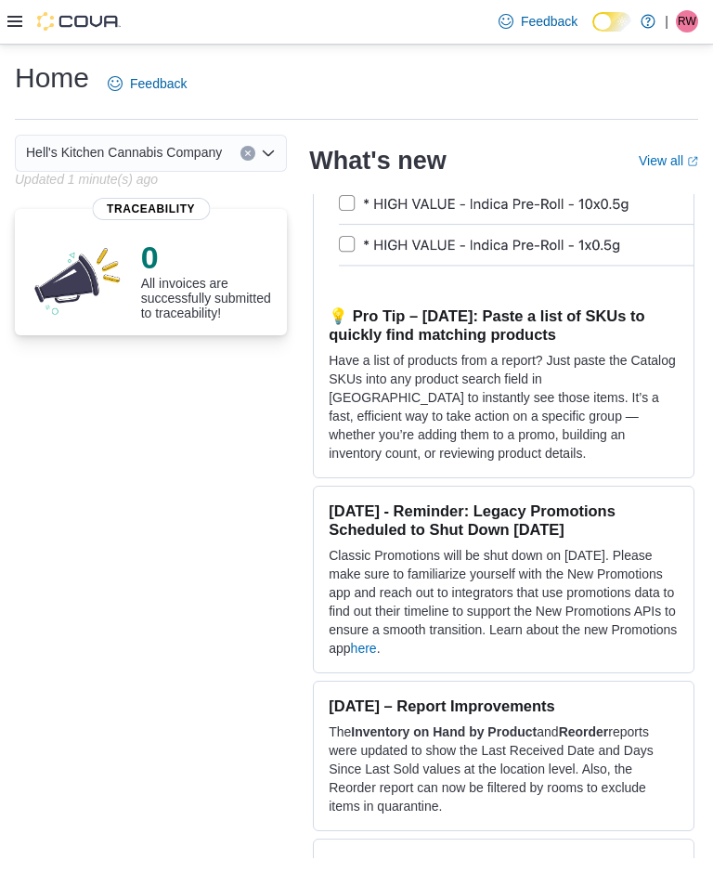
click at [21, 29] on icon at bounding box center [14, 21] width 15 height 15
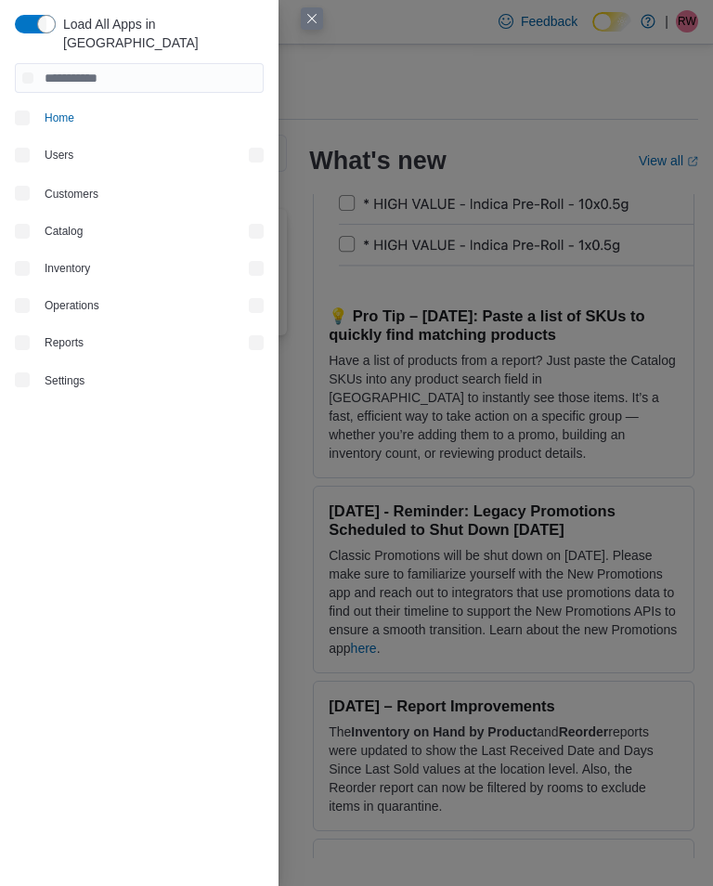
scroll to position [972, 0]
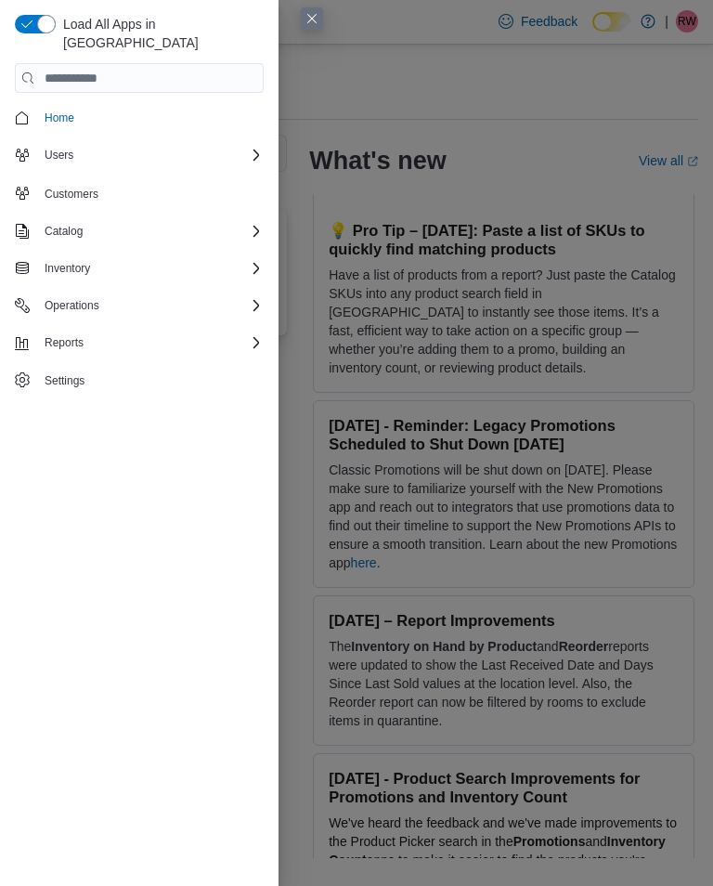
click at [8, 24] on div "Load All Apps in New Hub Home Users Customers Catalog Inventory Operations Repo…" at bounding box center [139, 443] width 279 height 886
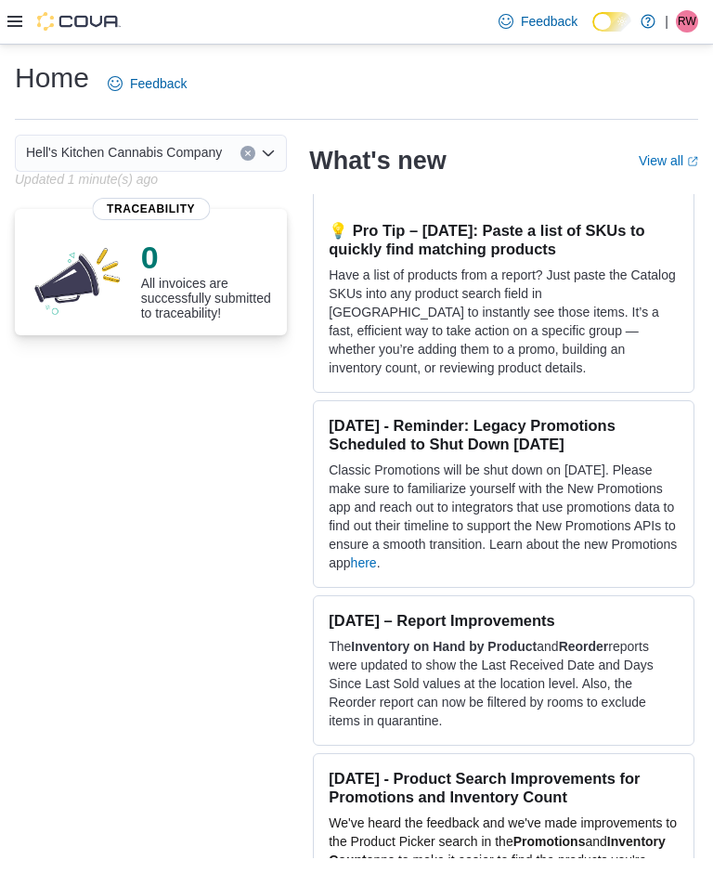
click at [469, 158] on div "What's new" at bounding box center [462, 161] width 307 height 30
click at [8, 26] on icon at bounding box center [14, 21] width 15 height 15
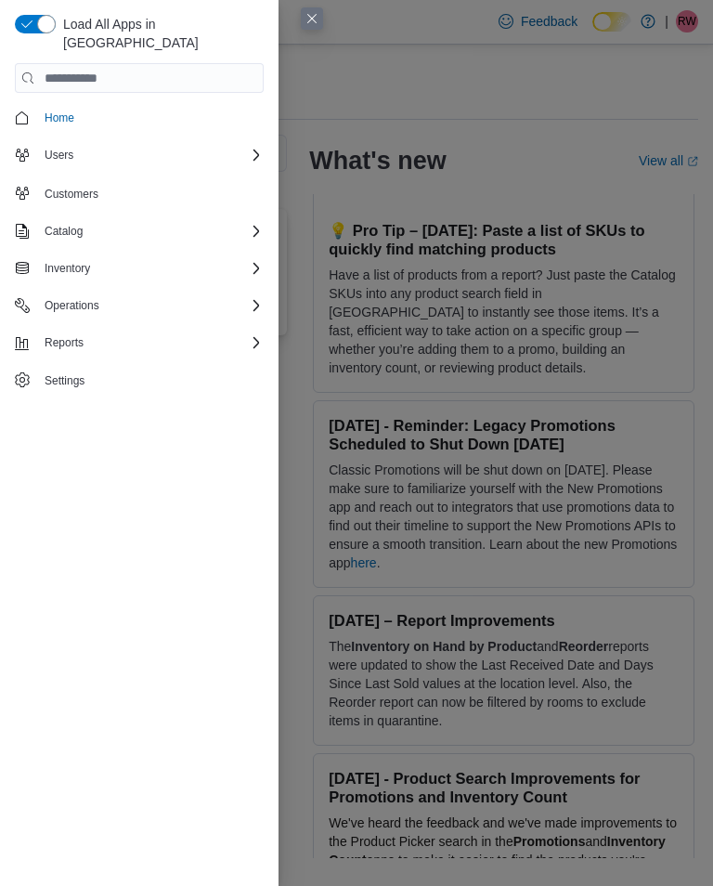
click at [245, 257] on div "Inventory" at bounding box center [150, 268] width 227 height 22
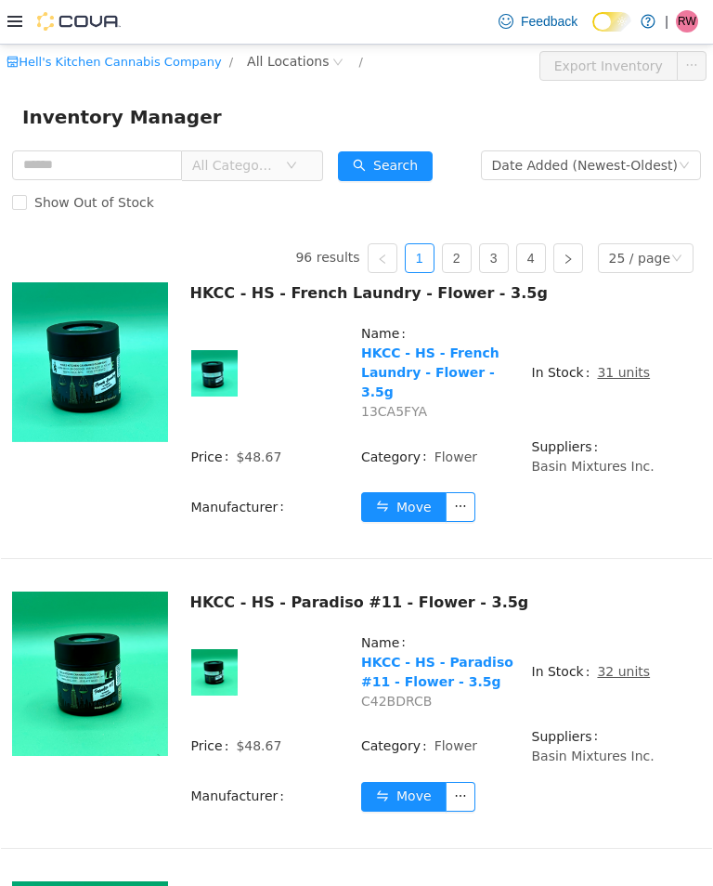
scroll to position [-26, 0]
click at [10, 22] on icon at bounding box center [14, 21] width 15 height 11
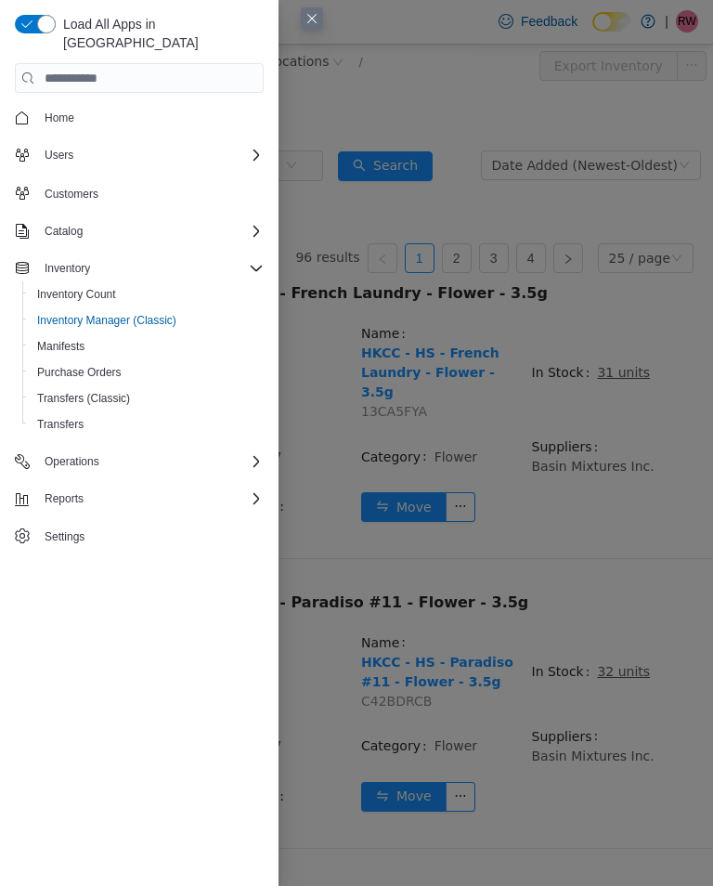
click at [97, 361] on span "Purchase Orders" at bounding box center [79, 372] width 84 height 22
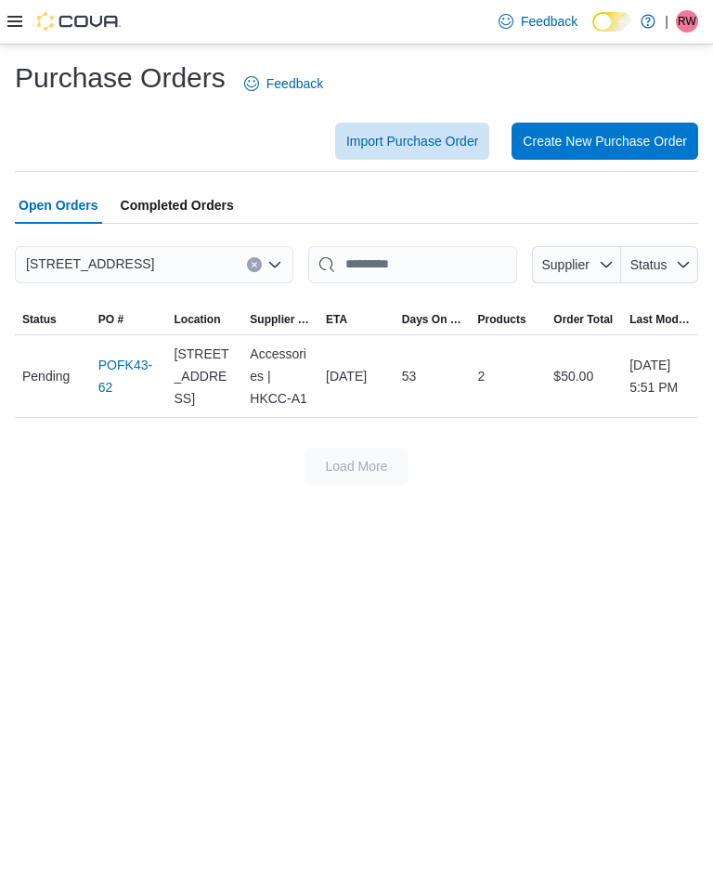
click at [8, 20] on icon at bounding box center [14, 21] width 15 height 15
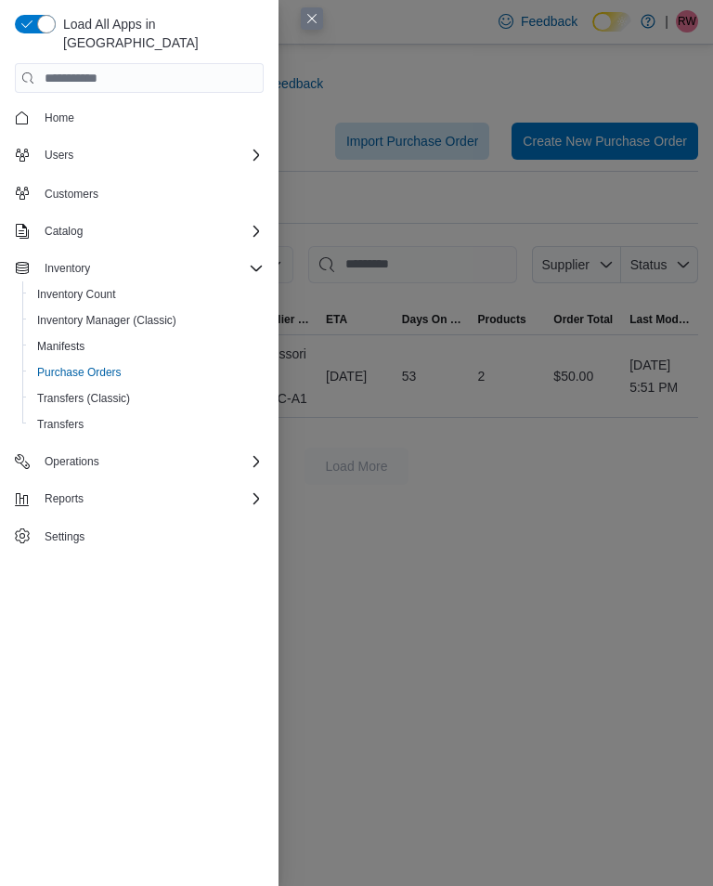
click at [6, 18] on div "Load All Apps in New Hub Home Users Customers Catalog Inventory Inventory Count…" at bounding box center [139, 443] width 279 height 886
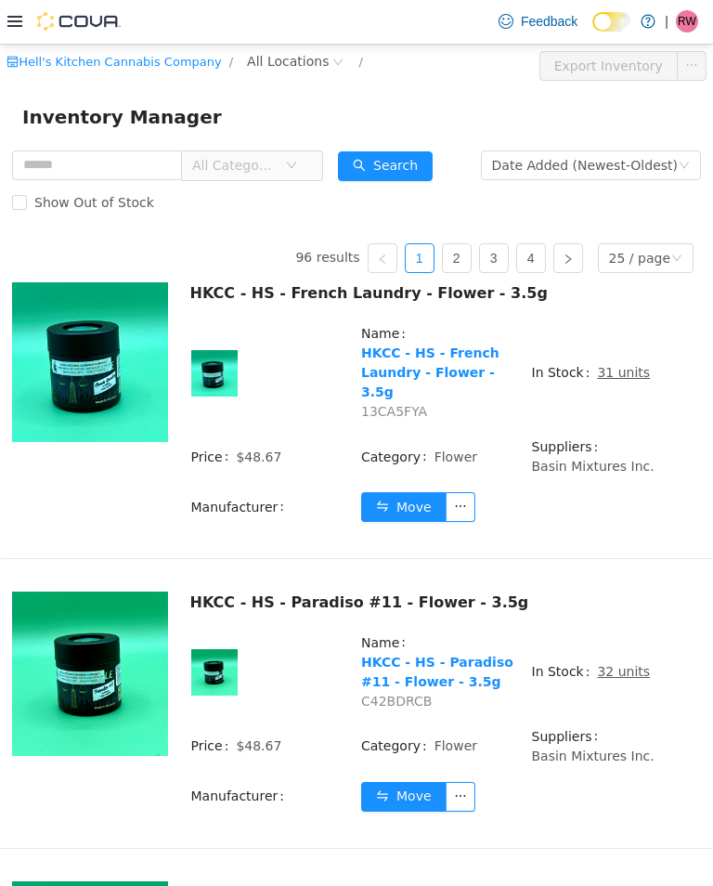
click at [47, 168] on input "text" at bounding box center [97, 164] width 170 height 30
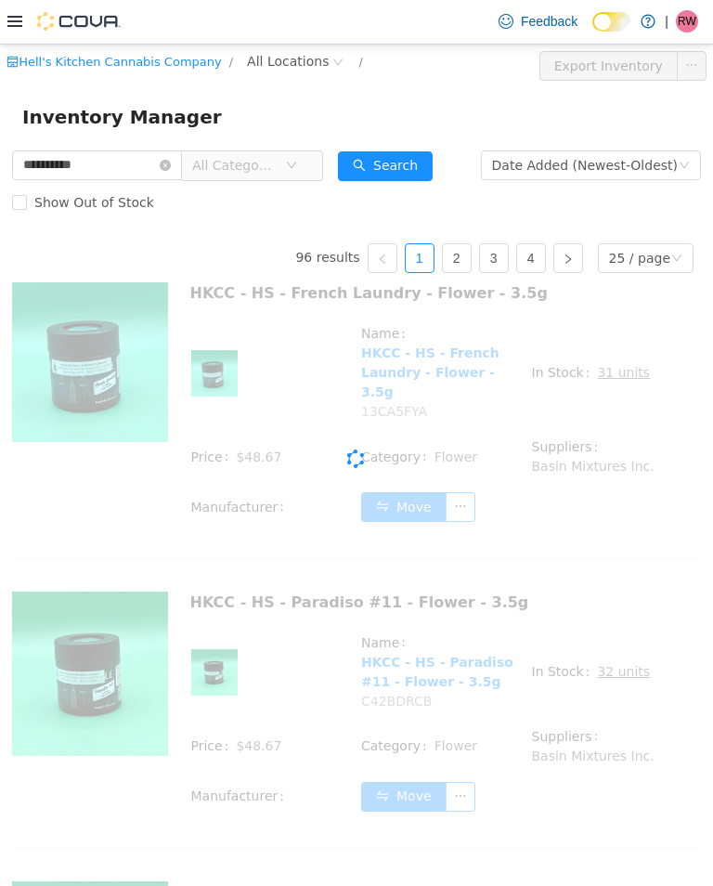
type input "**********"
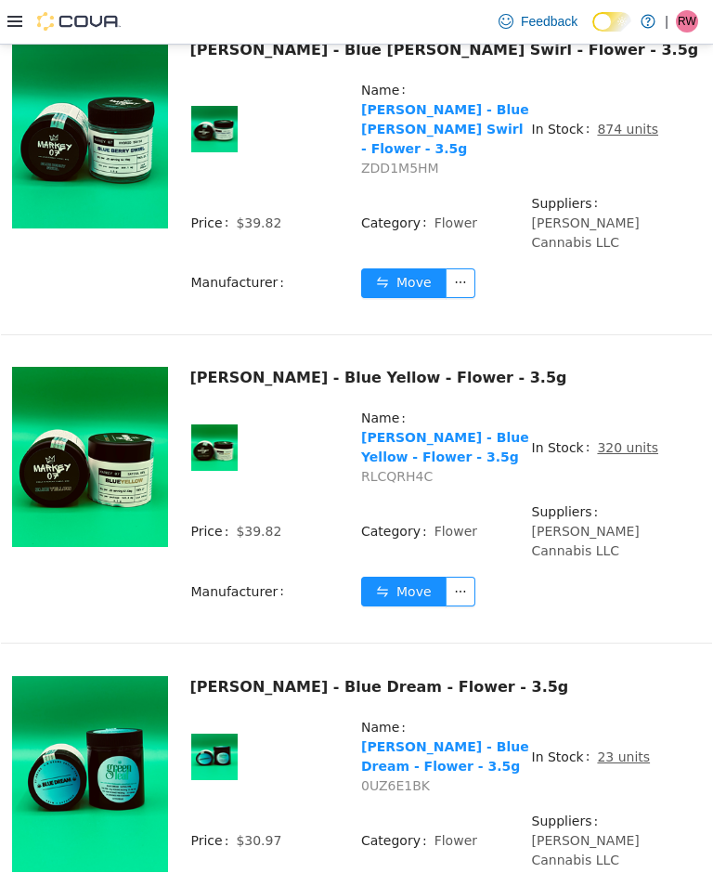
scroll to position [860, 0]
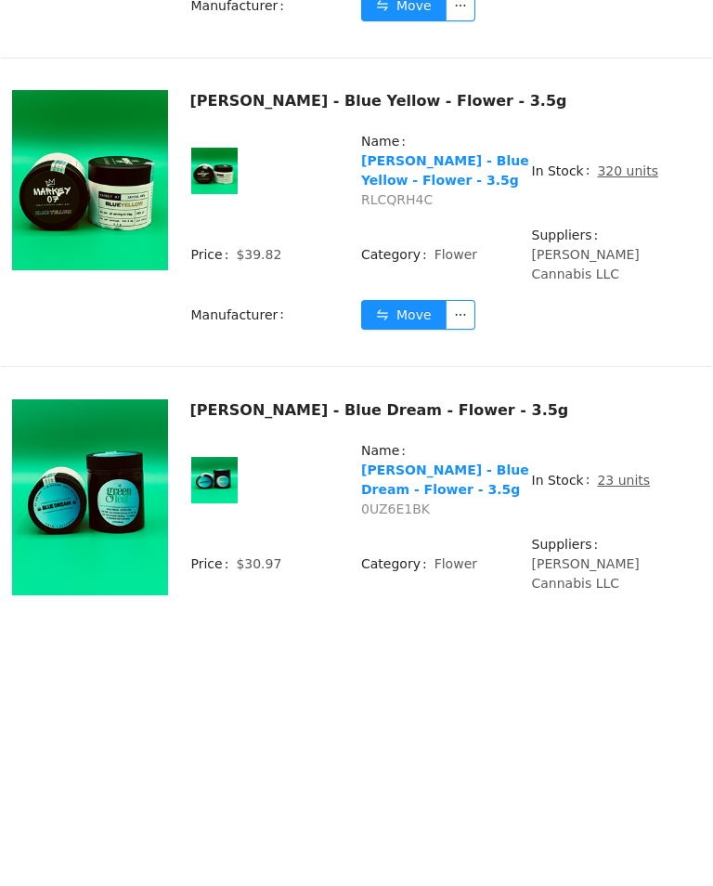
click at [396, 609] on button "Move" at bounding box center [403, 624] width 85 height 30
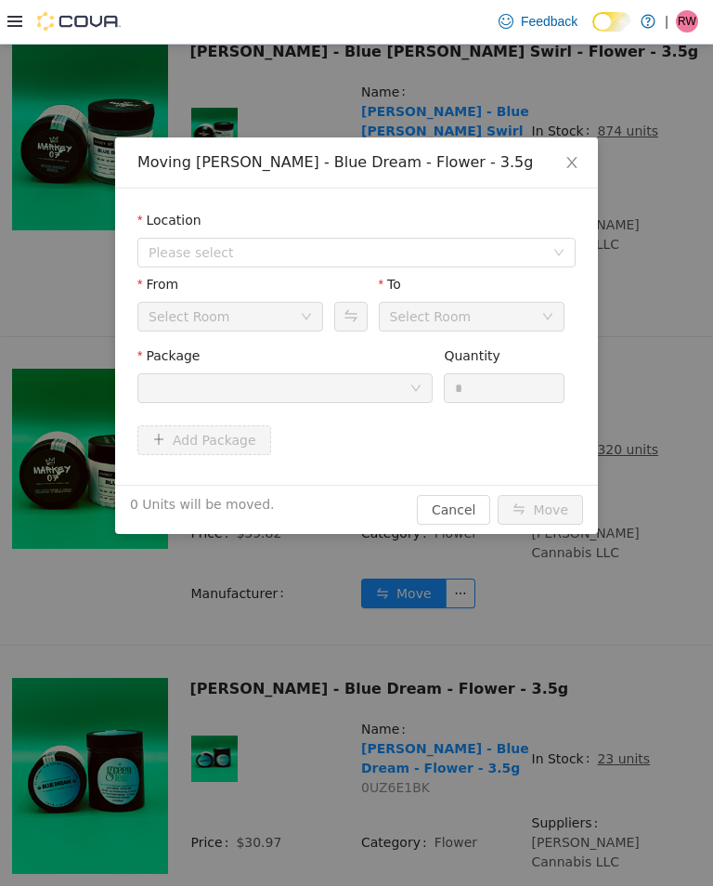
click at [389, 760] on div "Moving Greenleaf - Blue Dream - Flower - 3.5g Location Please select From Selec…" at bounding box center [356, 464] width 713 height 841
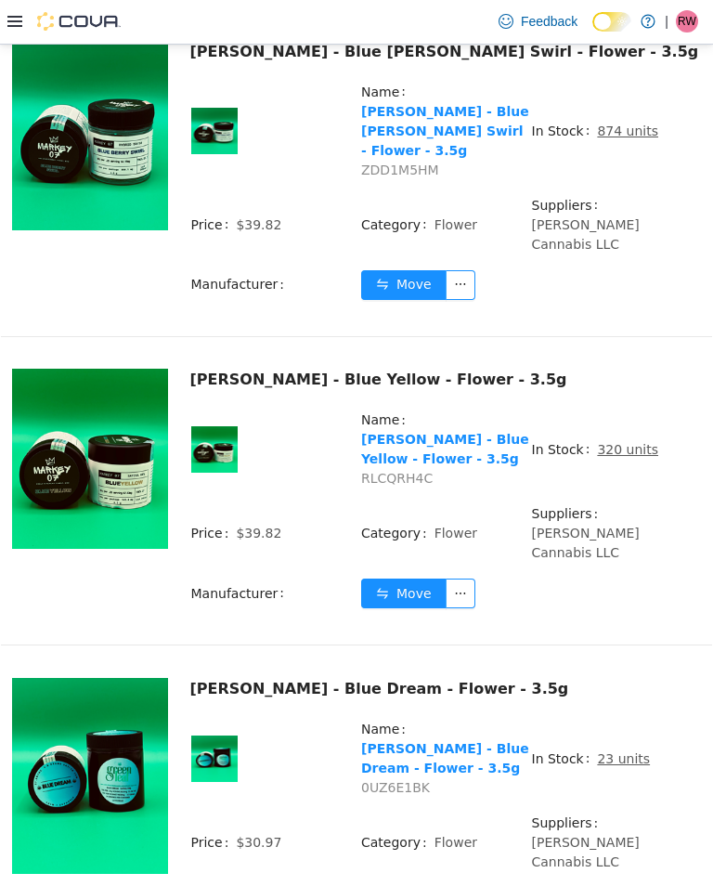
click at [393, 811] on td "Category Flower" at bounding box center [445, 848] width 171 height 74
click at [384, 885] on button "Move" at bounding box center [403, 902] width 85 height 30
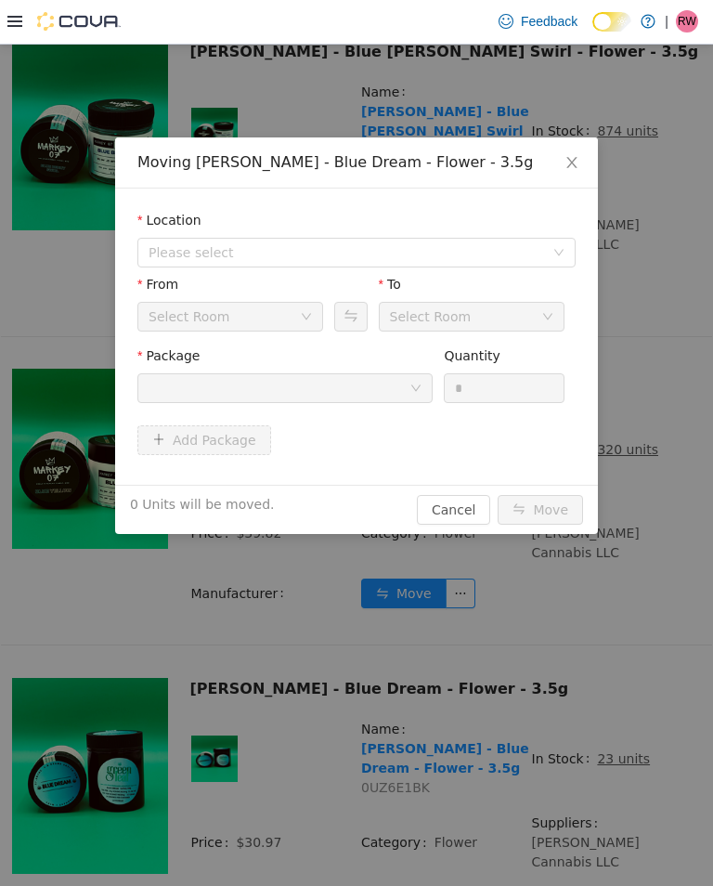
click at [227, 254] on span "Please select" at bounding box center [346, 251] width 395 height 19
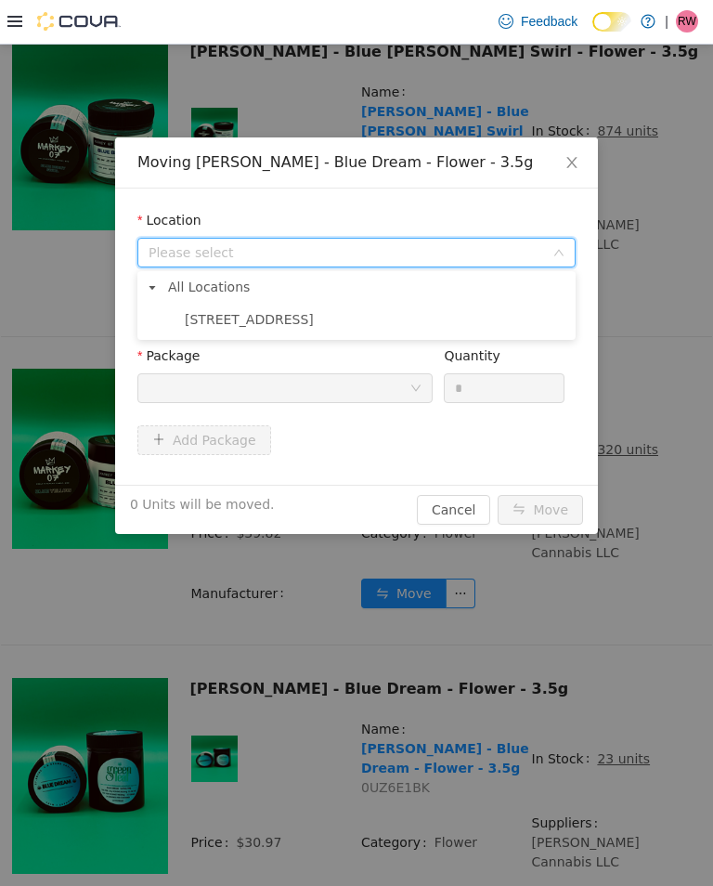
click at [222, 317] on span "356 West 40th Street" at bounding box center [249, 318] width 129 height 15
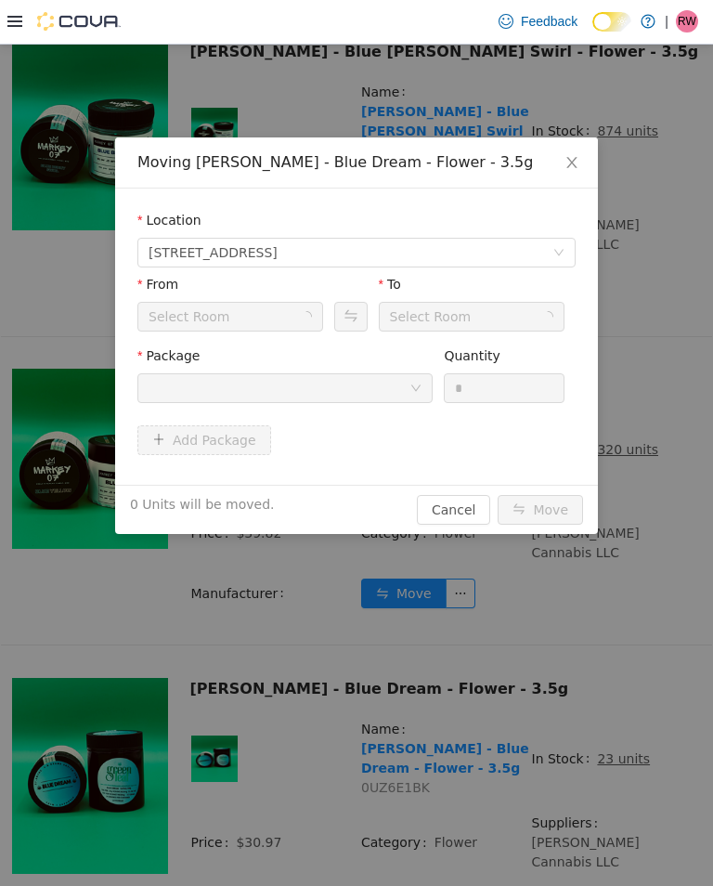
click at [205, 317] on div "Select Room" at bounding box center [190, 316] width 82 height 28
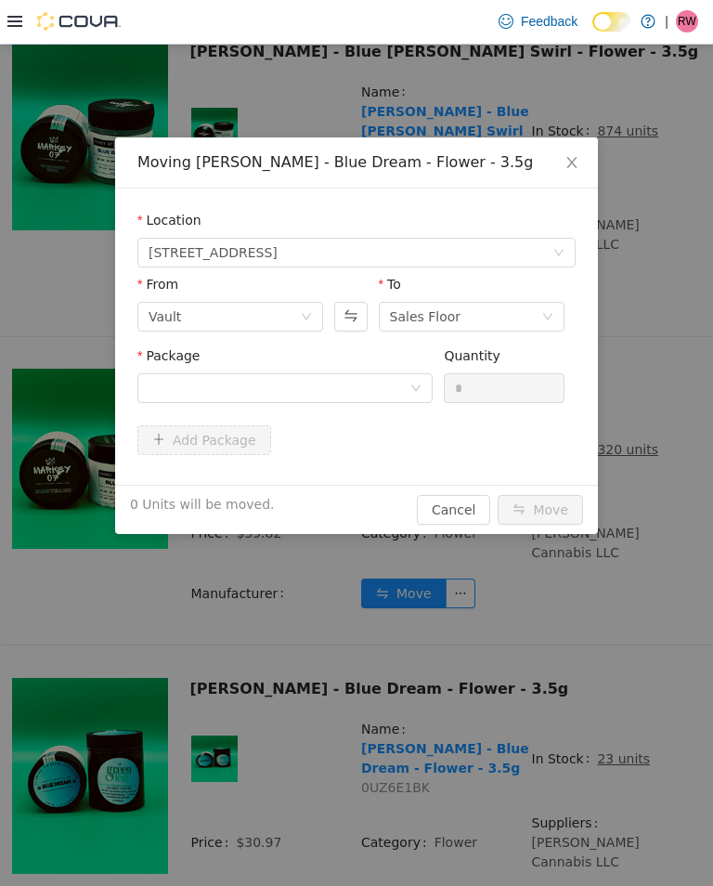
click at [342, 402] on div "Package" at bounding box center [284, 377] width 295 height 64
click at [391, 382] on div at bounding box center [279, 387] width 261 height 28
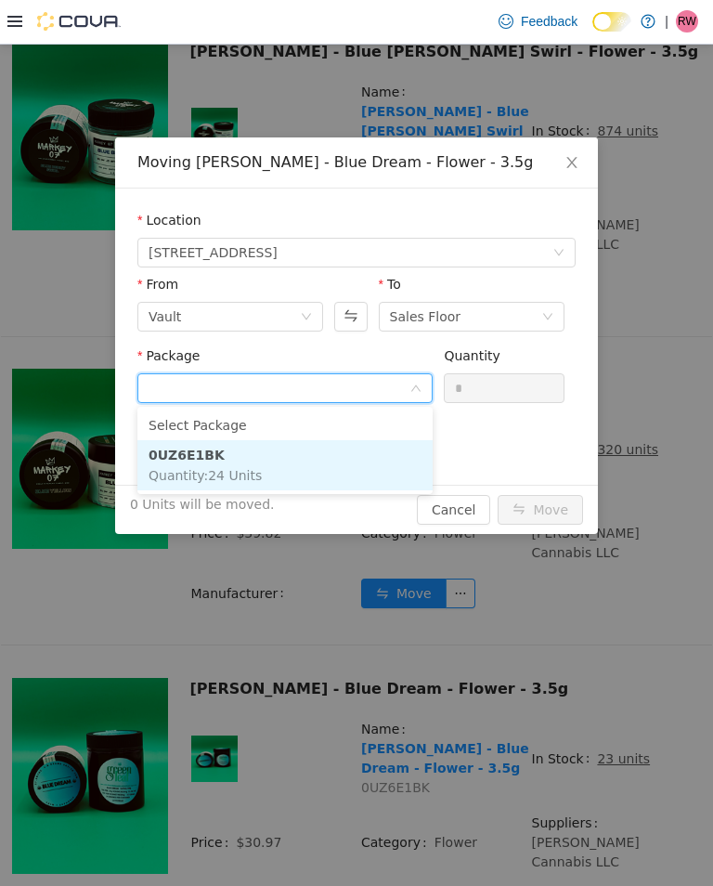
click at [308, 470] on li "0UZ6E1BK Quantity : 24 Units" at bounding box center [284, 464] width 295 height 50
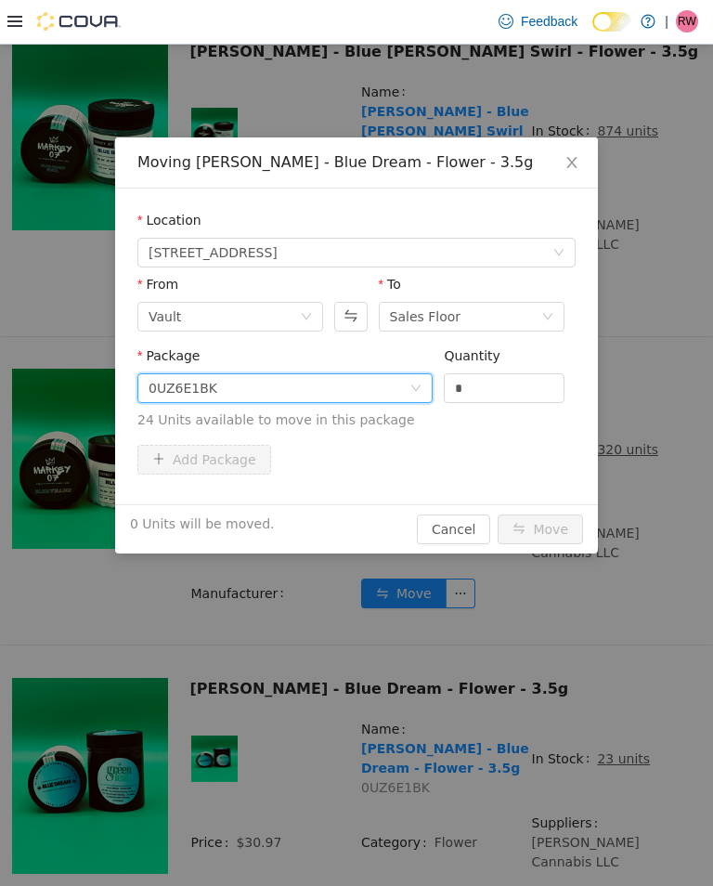
click at [519, 382] on input "*" at bounding box center [504, 387] width 119 height 28
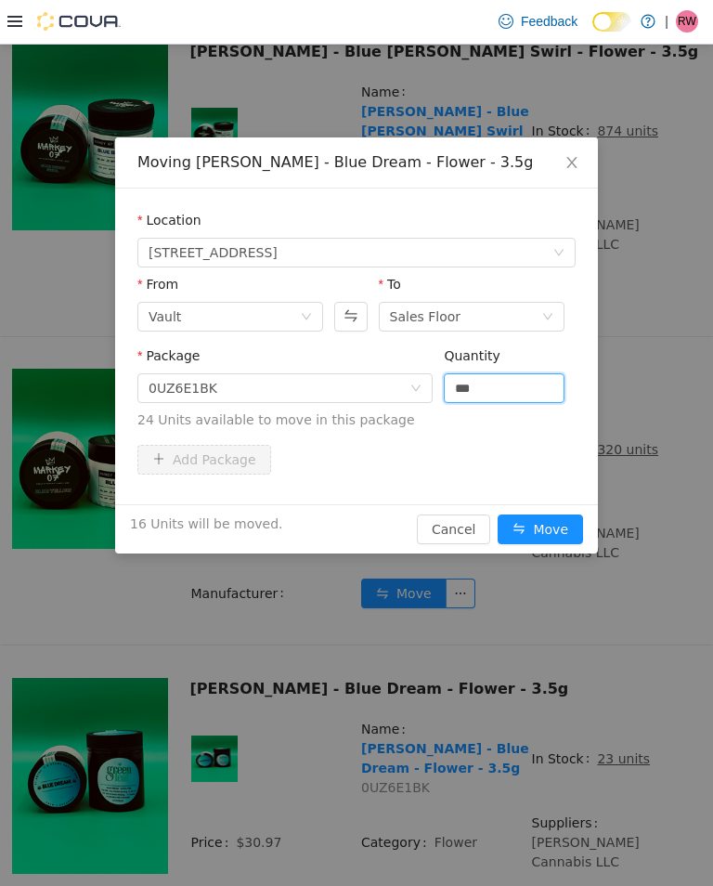
click at [559, 515] on button "Move" at bounding box center [540, 528] width 85 height 30
type input "**"
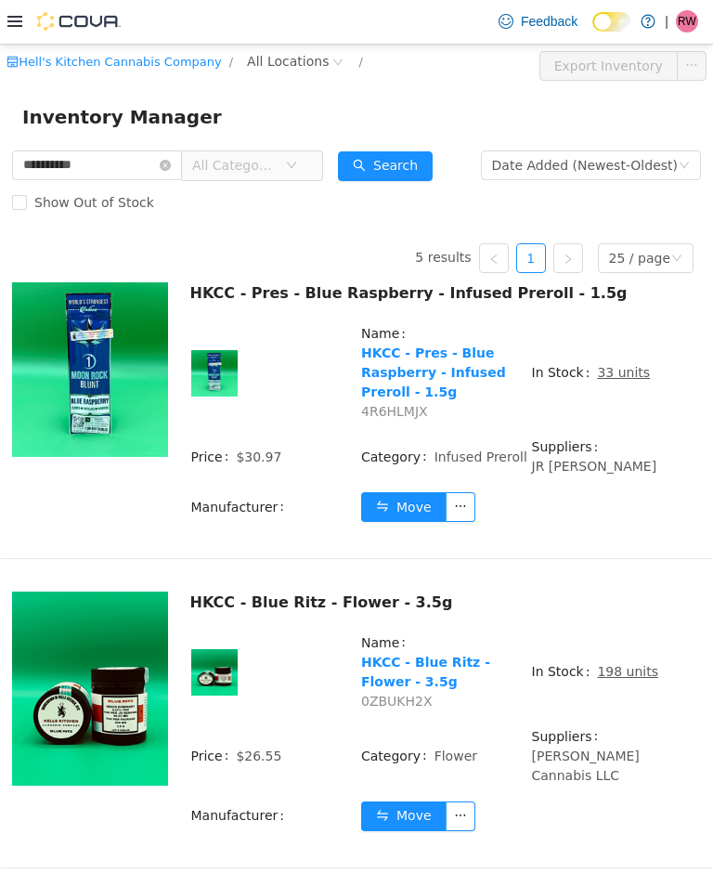
scroll to position [0, 0]
click at [182, 159] on input "**********" at bounding box center [97, 164] width 170 height 30
click at [171, 163] on icon "icon: close-circle" at bounding box center [165, 164] width 11 height 11
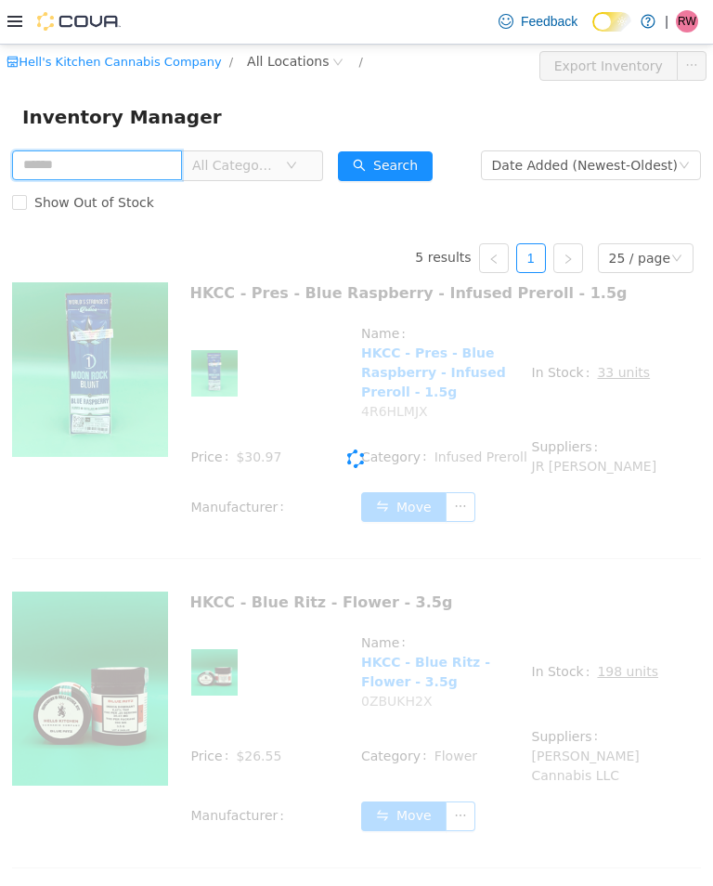
click at [128, 159] on input "text" at bounding box center [97, 164] width 170 height 30
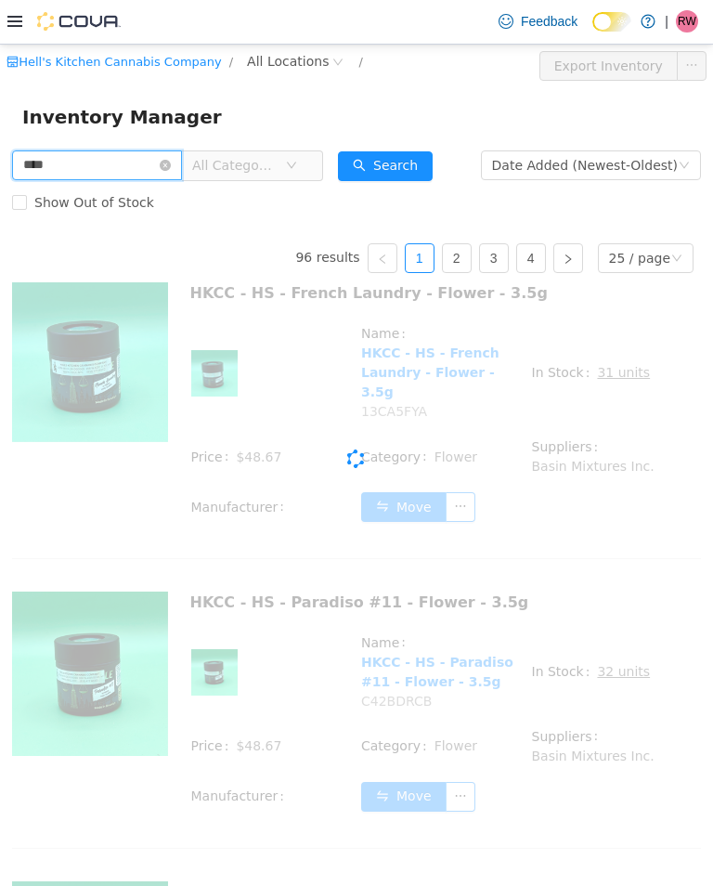
type input "****"
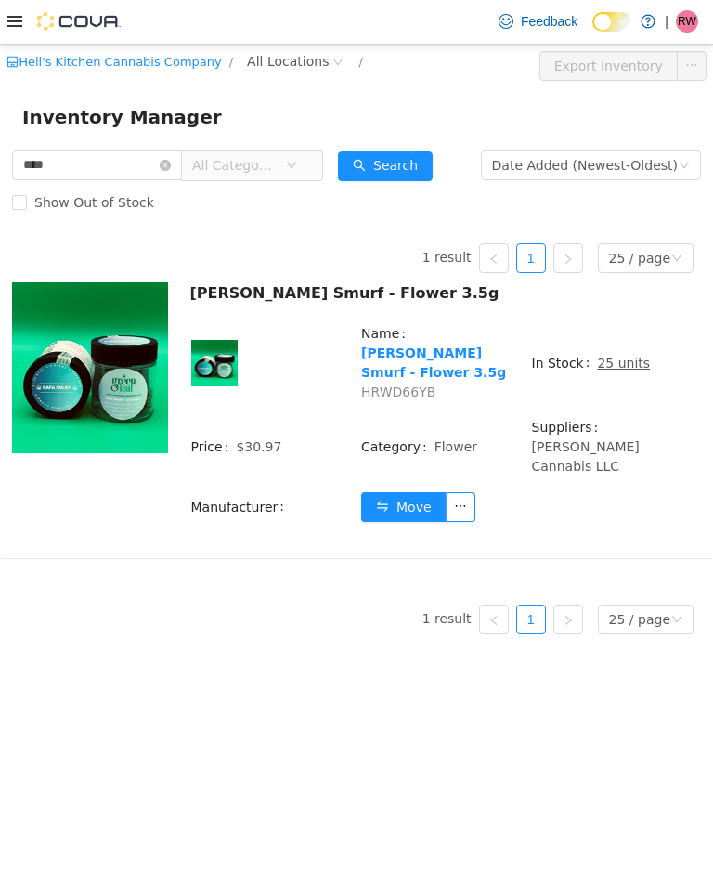
click at [409, 491] on button "Move" at bounding box center [403, 506] width 85 height 30
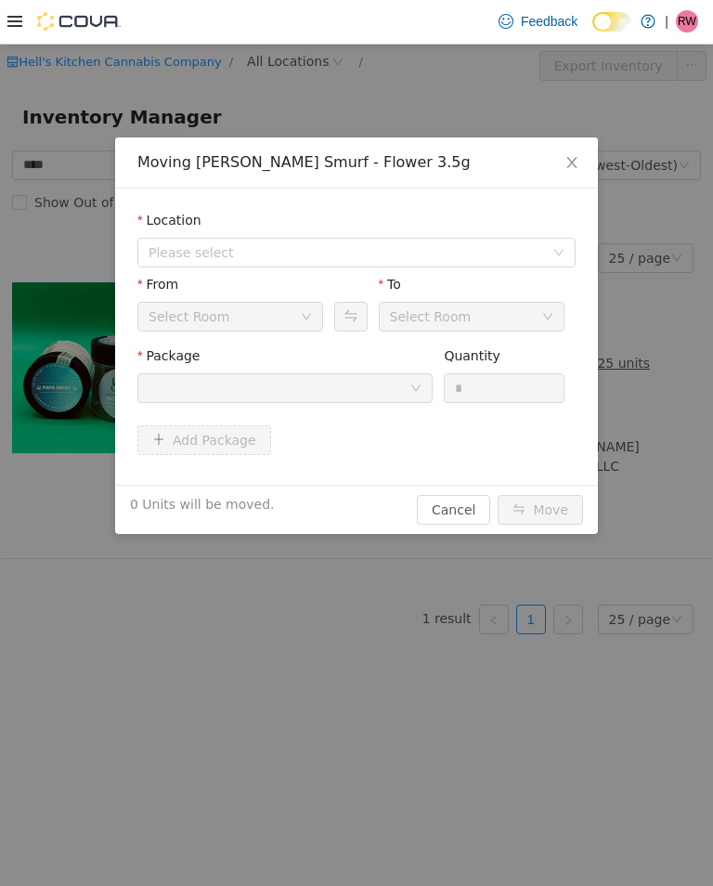
click at [213, 263] on span "Please select" at bounding box center [351, 252] width 404 height 28
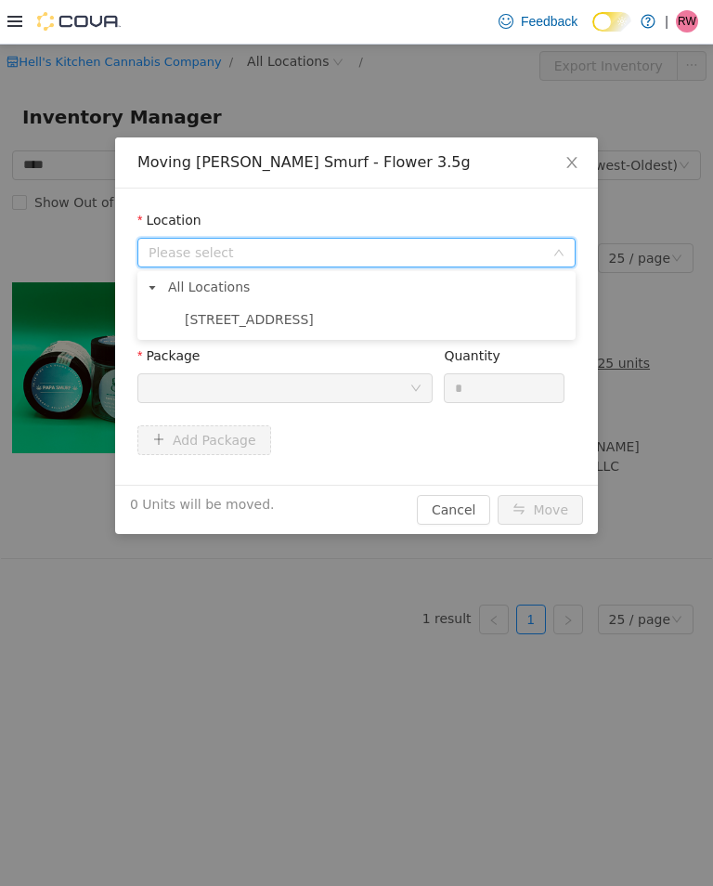
click at [227, 314] on span "356 West 40th Street" at bounding box center [249, 318] width 129 height 15
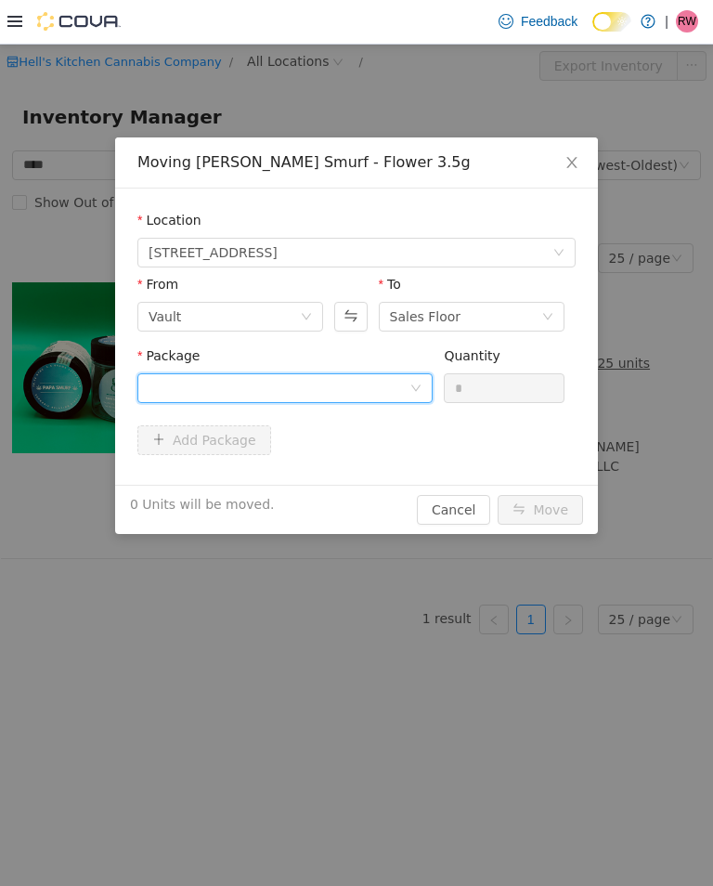
click at [228, 372] on div at bounding box center [284, 387] width 295 height 30
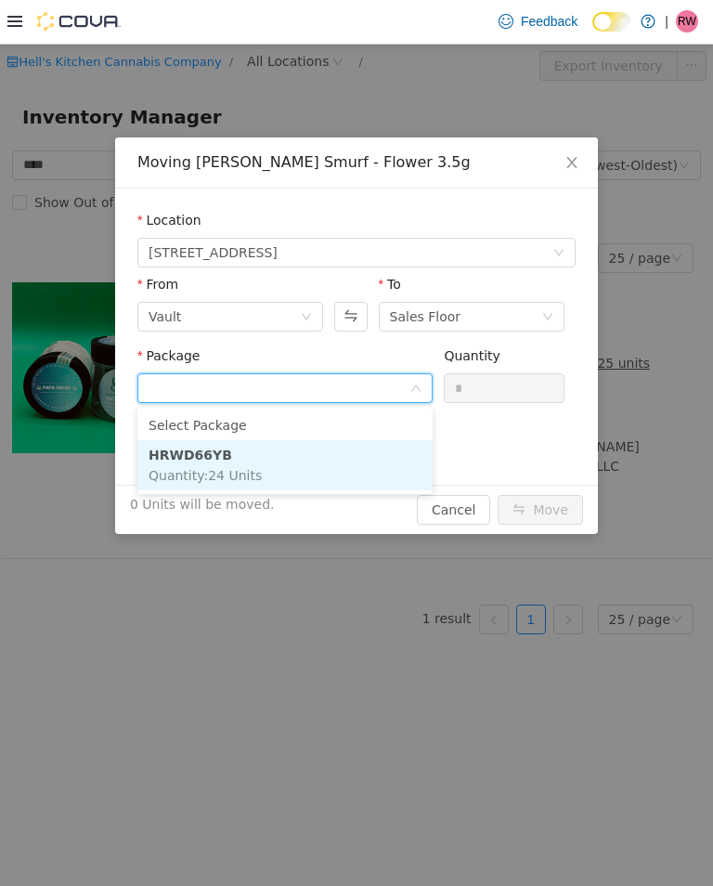
click at [195, 460] on strong "HRWD66YB" at bounding box center [191, 454] width 84 height 15
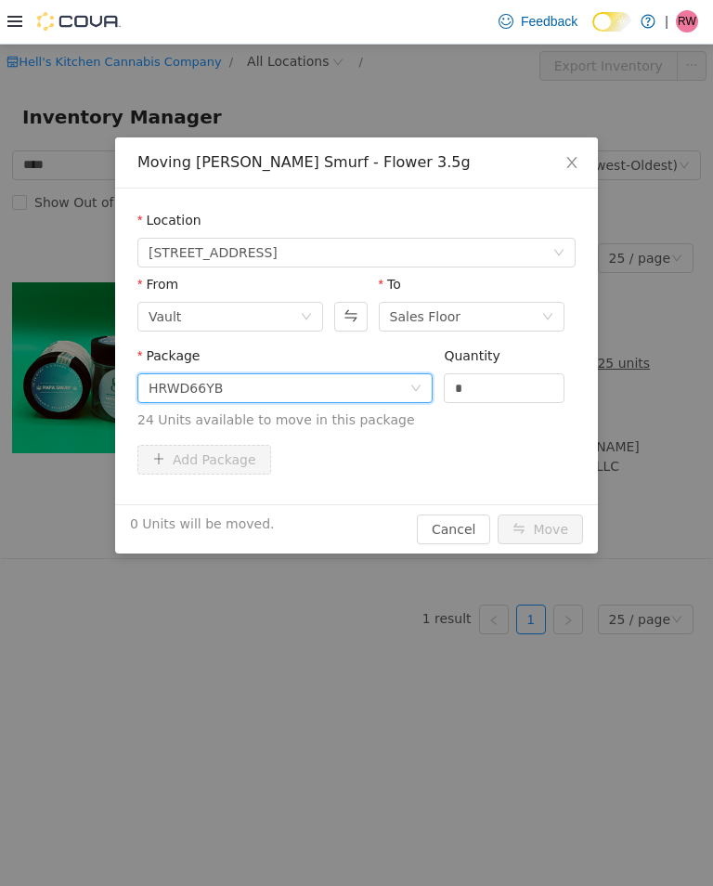
click at [525, 394] on input "*" at bounding box center [504, 387] width 119 height 28
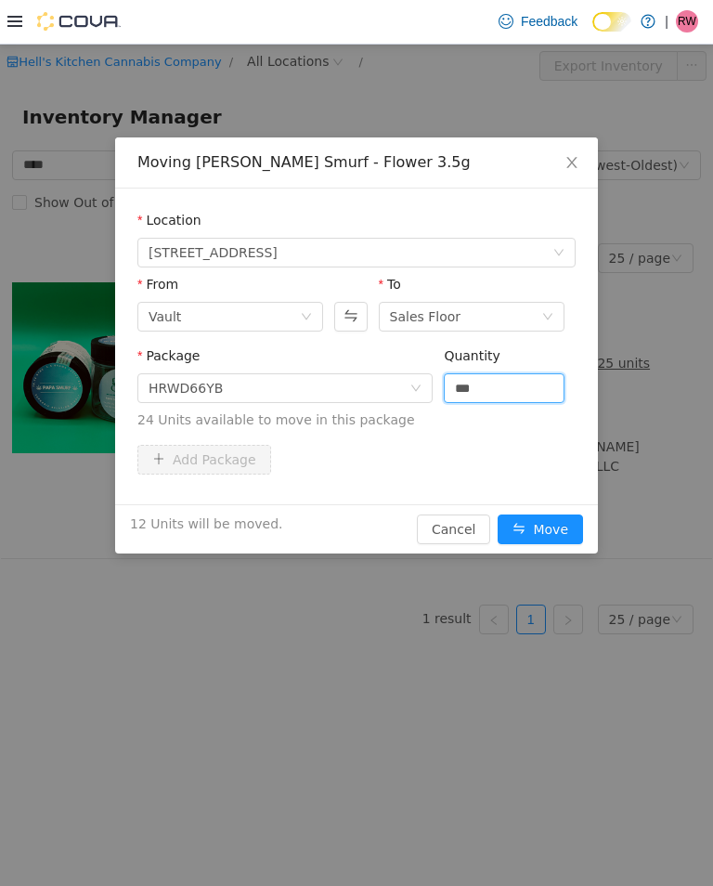
click at [547, 522] on button "Move" at bounding box center [540, 528] width 85 height 30
type input "**"
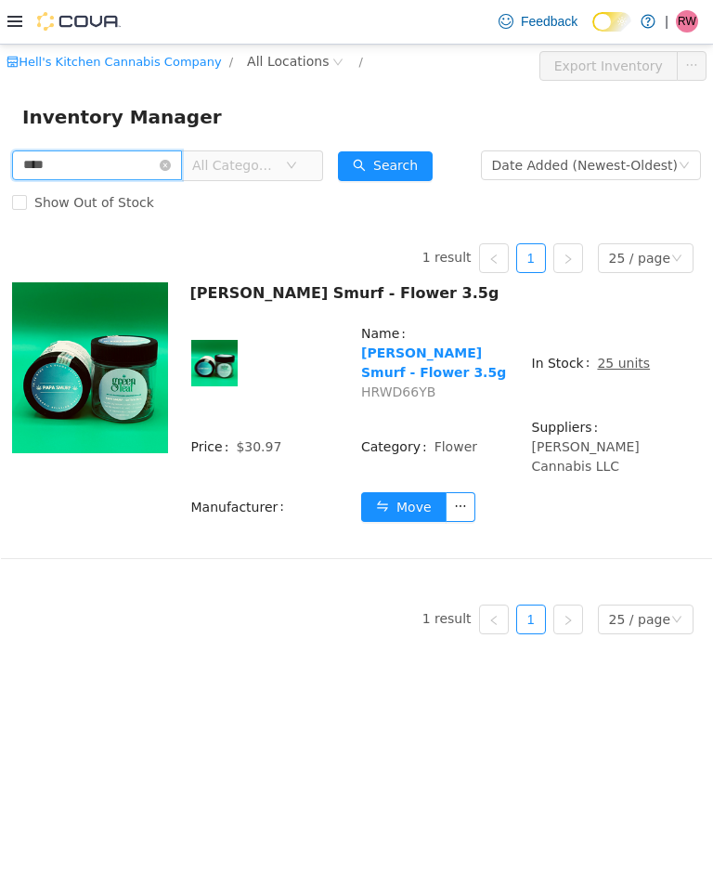
click at [182, 172] on input "****" at bounding box center [97, 164] width 170 height 30
click at [182, 159] on input "****" at bounding box center [97, 164] width 170 height 30
click at [171, 167] on icon "icon: close-circle" at bounding box center [165, 164] width 11 height 11
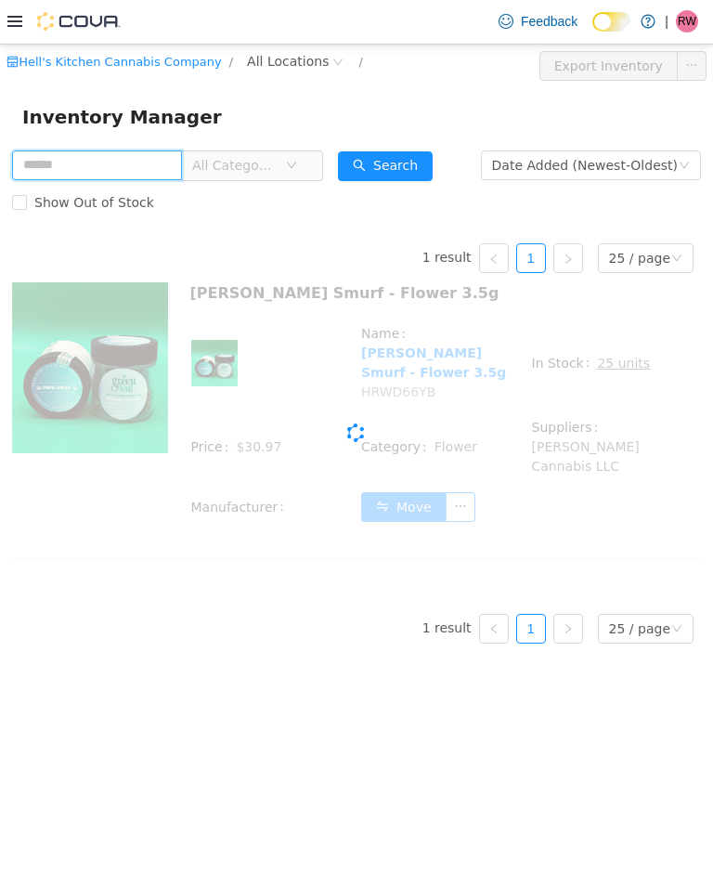
click at [182, 159] on input "text" at bounding box center [97, 164] width 170 height 30
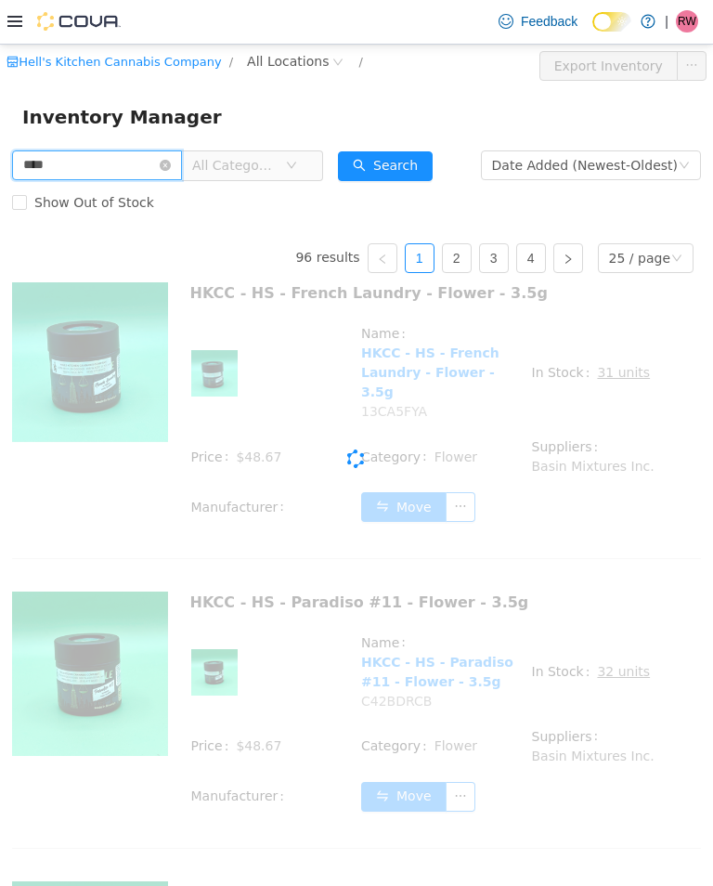
type input "****"
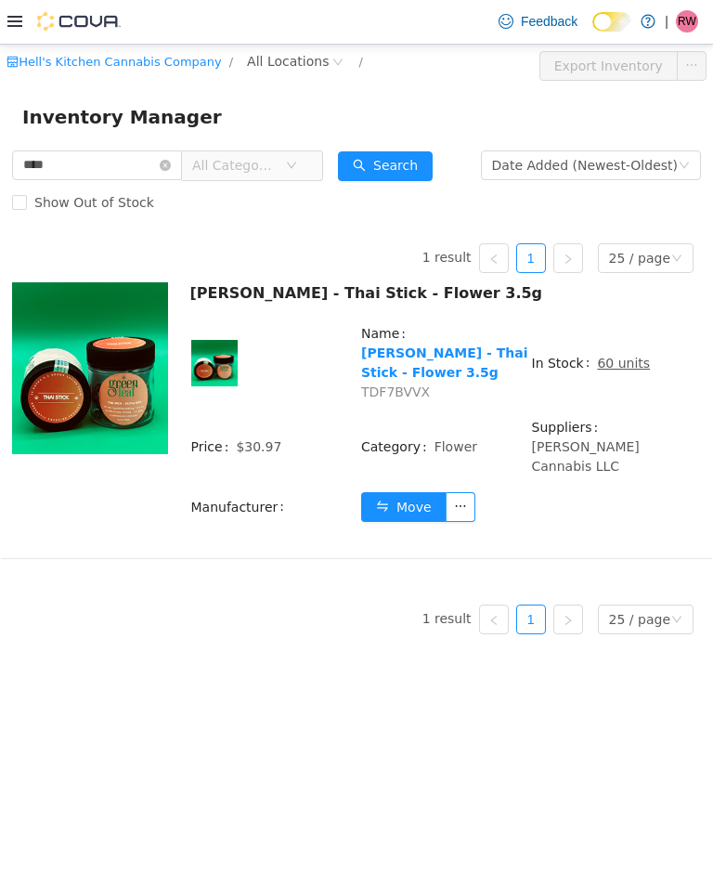
click at [407, 491] on button "Move" at bounding box center [403, 506] width 85 height 30
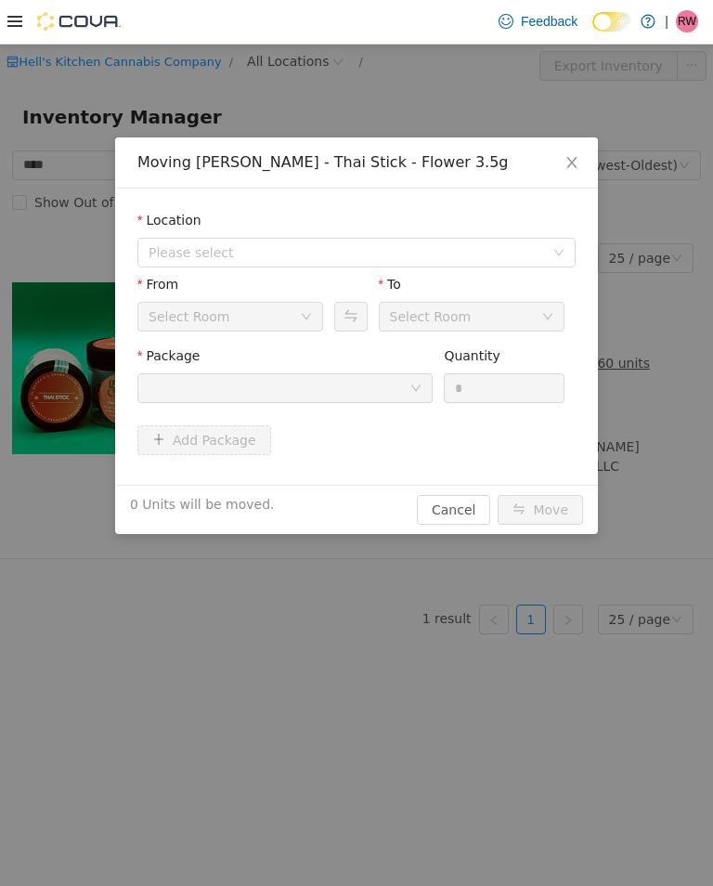
click at [201, 265] on span "Please select" at bounding box center [351, 252] width 404 height 28
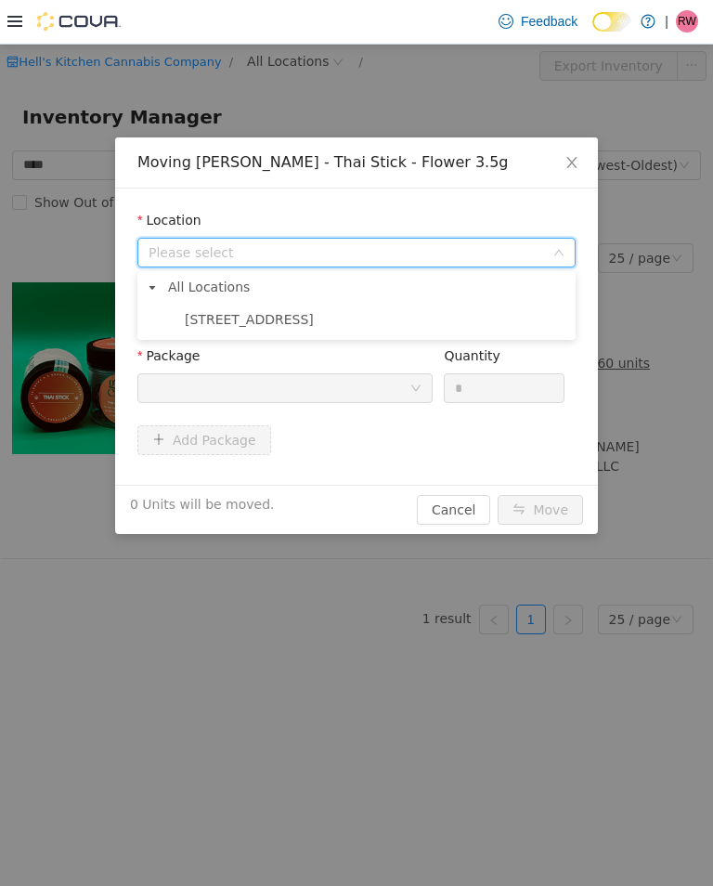
click at [210, 314] on span "356 West 40th Street" at bounding box center [249, 318] width 129 height 15
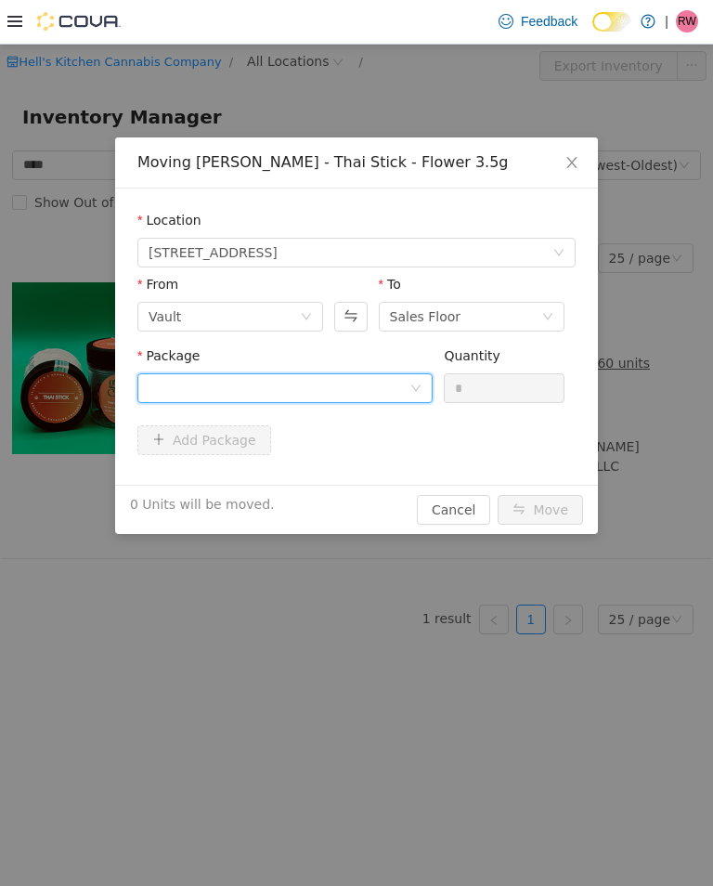
click at [334, 381] on div at bounding box center [279, 387] width 261 height 28
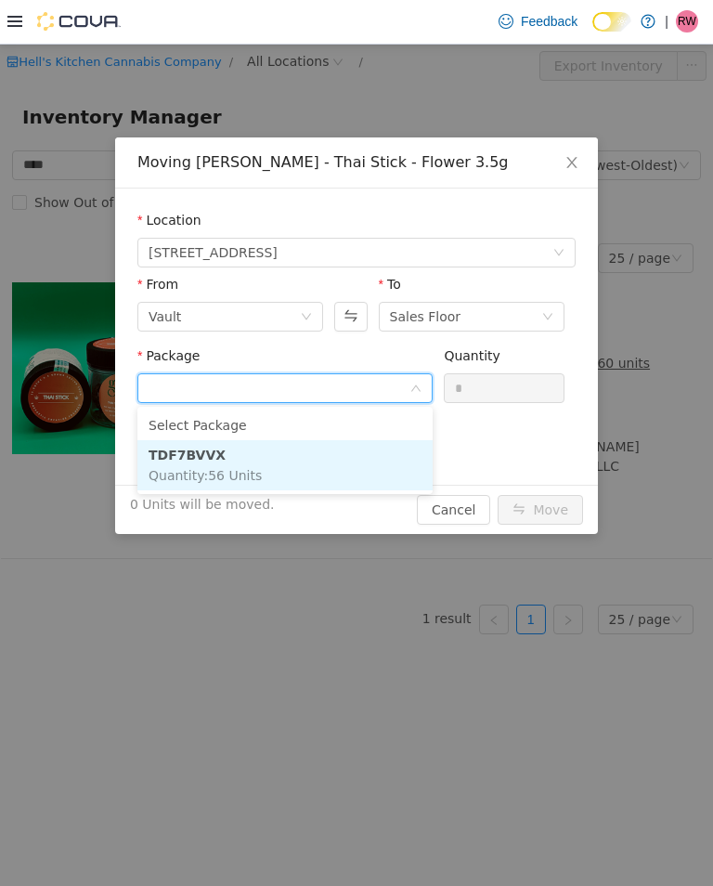
click at [177, 451] on strong "TDF7BVVX" at bounding box center [187, 454] width 77 height 15
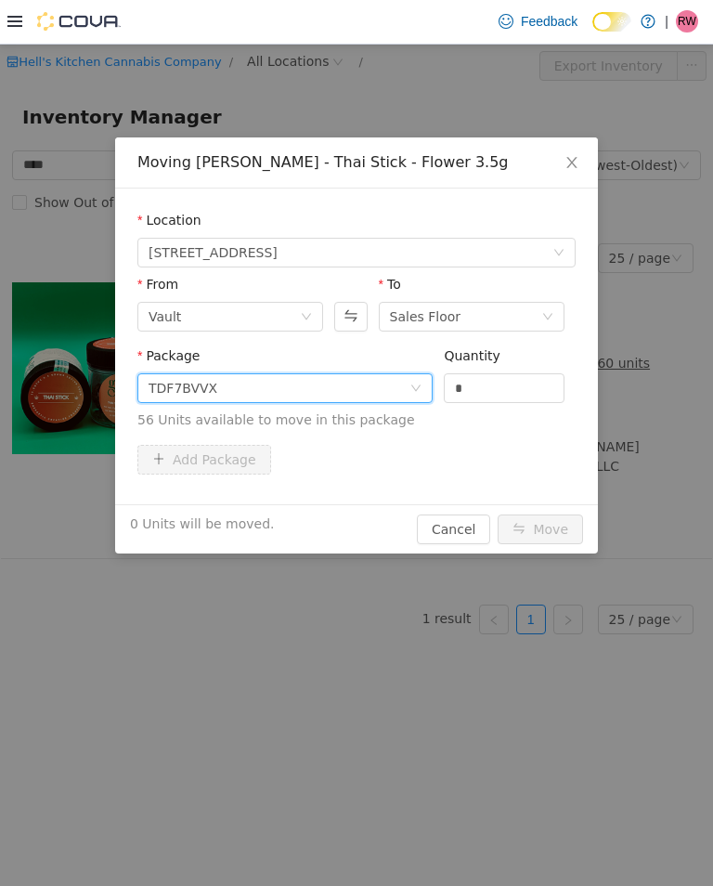
click at [521, 398] on input "*" at bounding box center [504, 387] width 119 height 28
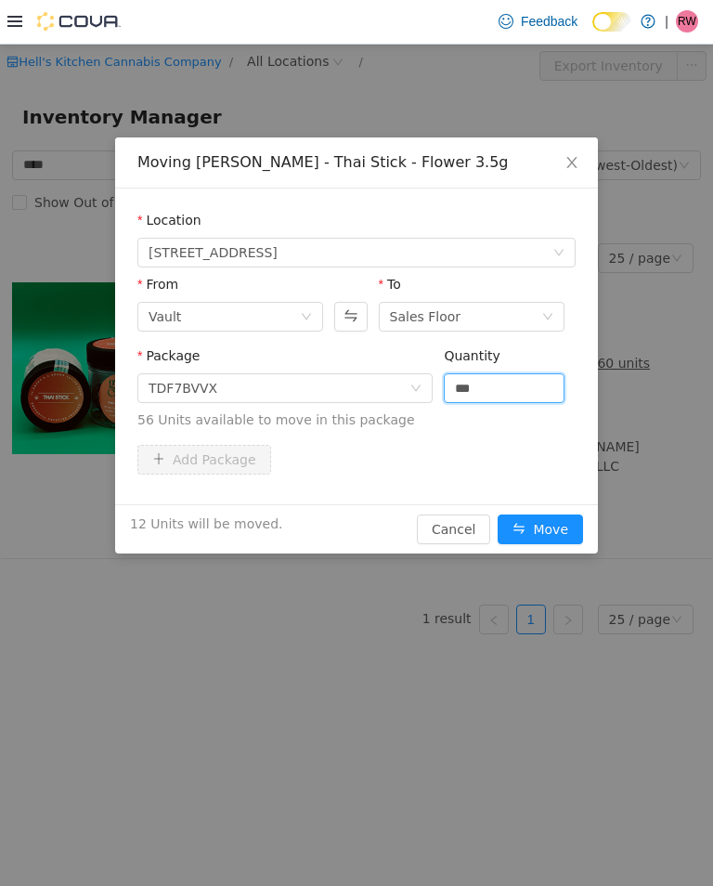
click at [567, 517] on button "Move" at bounding box center [540, 528] width 85 height 30
type input "**"
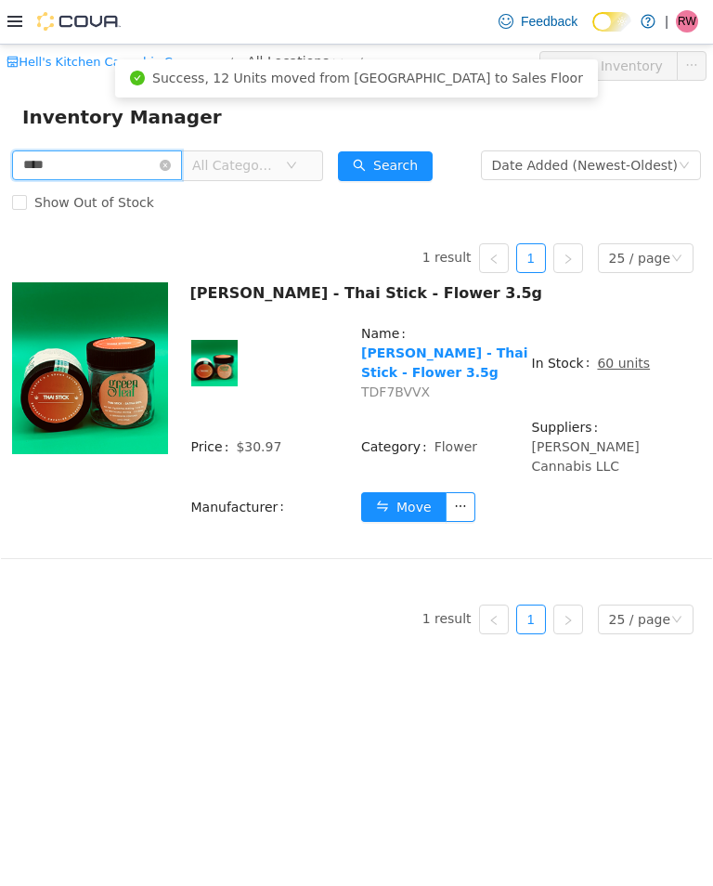
click at [179, 159] on input "****" at bounding box center [97, 164] width 170 height 30
click at [182, 161] on input "****" at bounding box center [97, 164] width 170 height 30
click at [171, 164] on icon "icon: close-circle" at bounding box center [165, 164] width 11 height 11
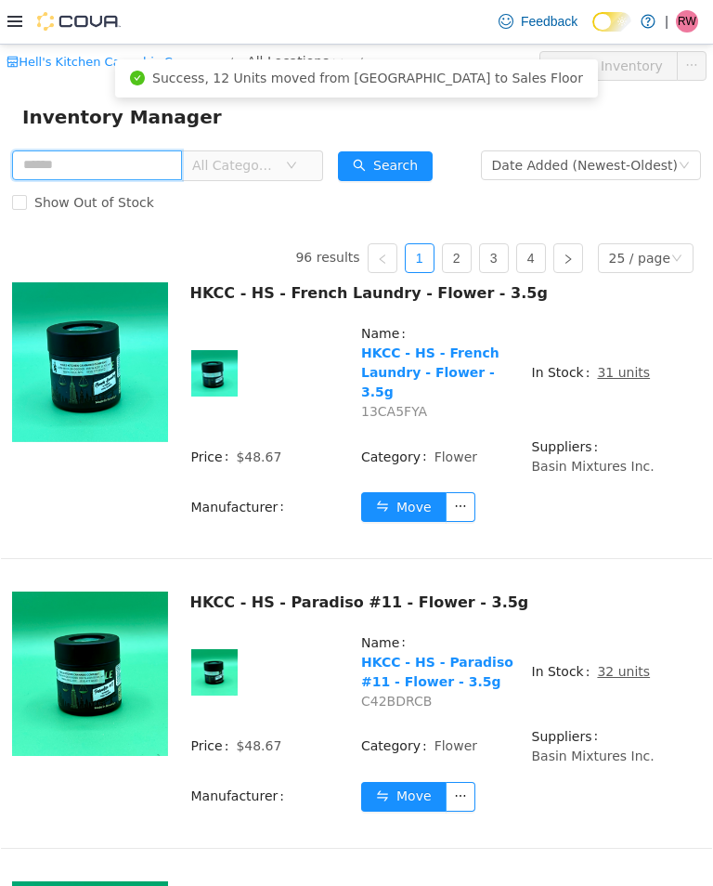
click at [70, 167] on input "text" at bounding box center [97, 164] width 170 height 30
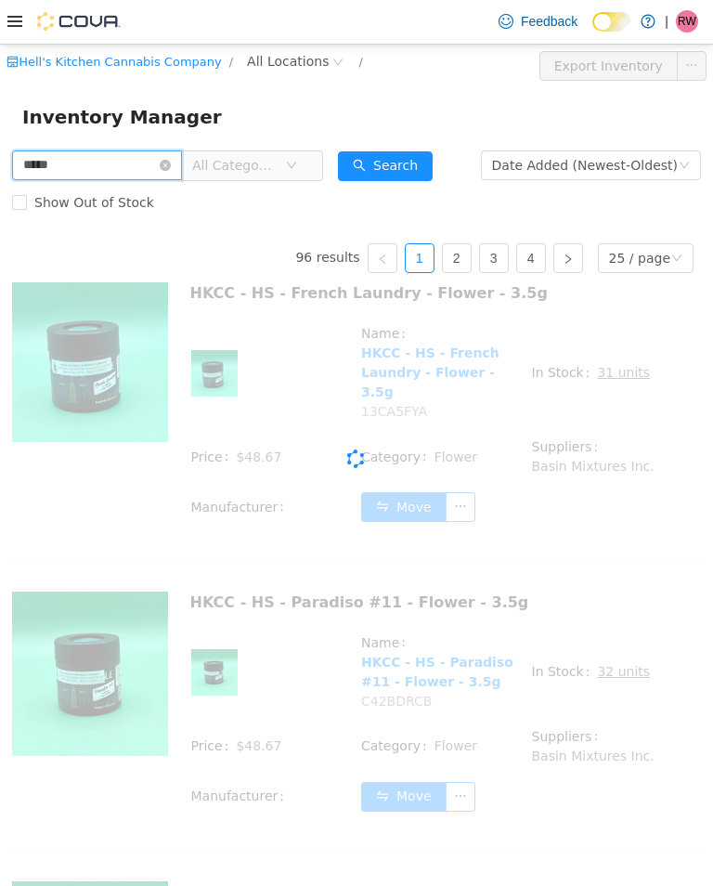
type input "*****"
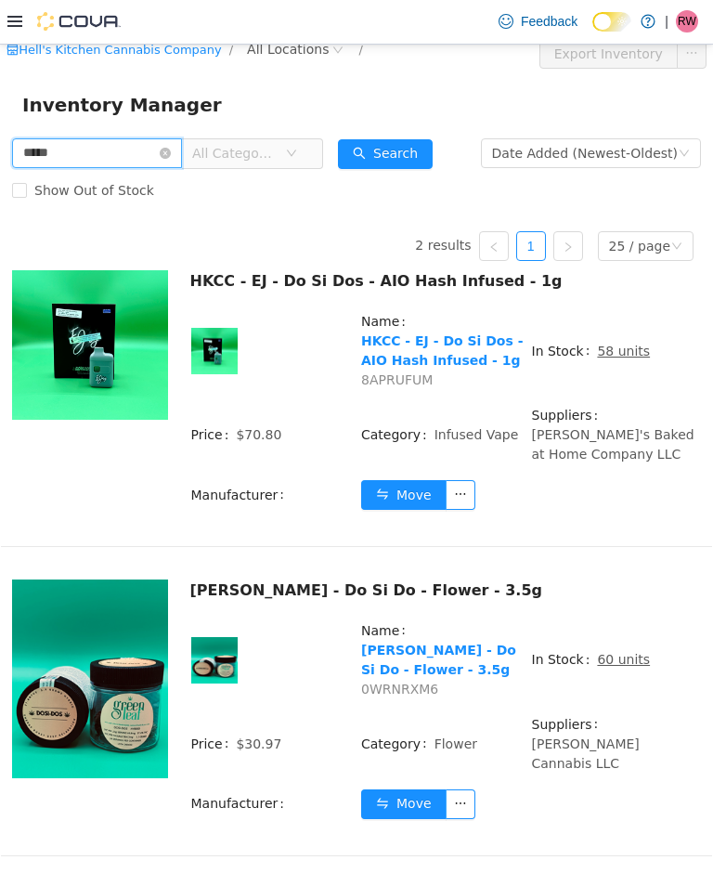
scroll to position [11, 0]
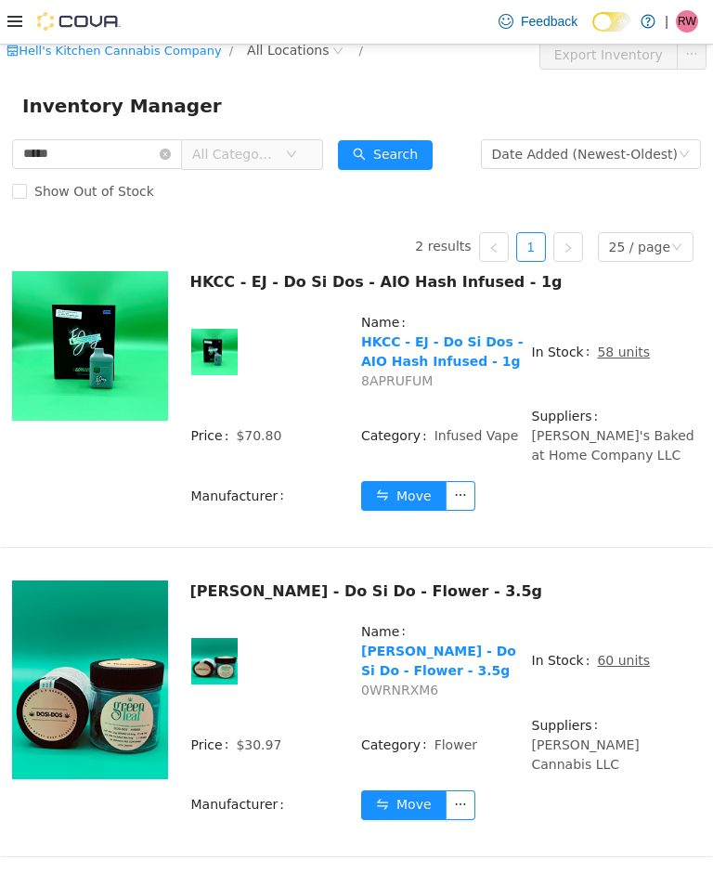
click at [405, 789] on button "Move" at bounding box center [403, 804] width 85 height 30
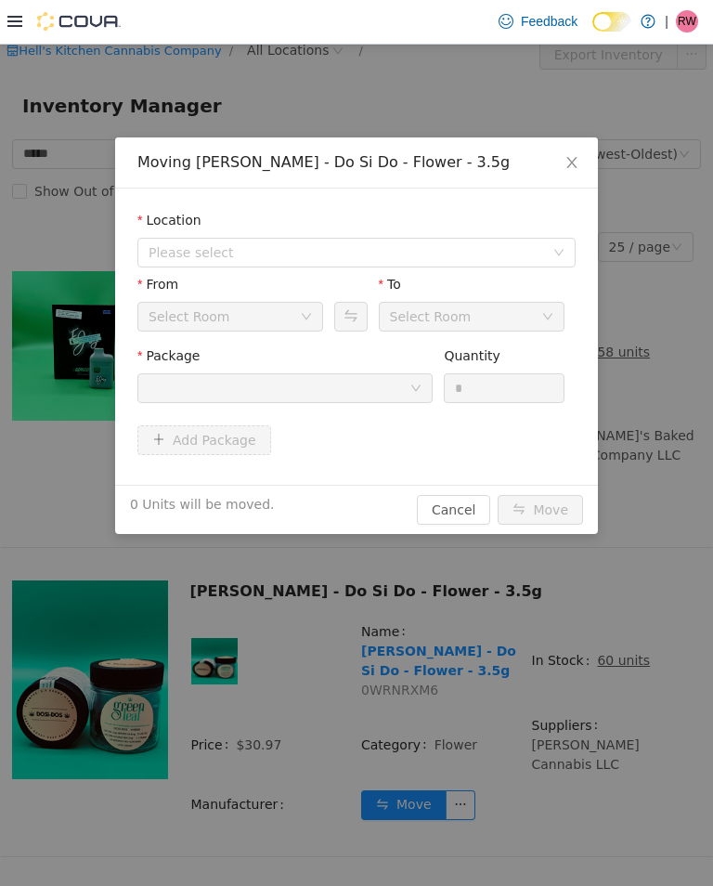
click at [179, 247] on span "Please select" at bounding box center [346, 251] width 395 height 19
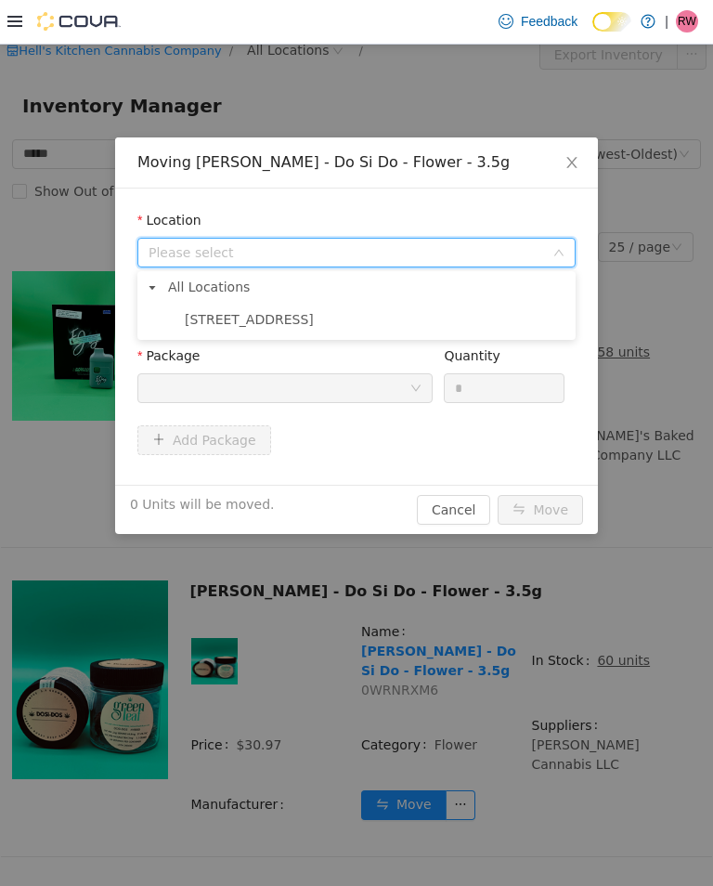
click at [223, 308] on span "356 West 40th Street" at bounding box center [376, 318] width 392 height 25
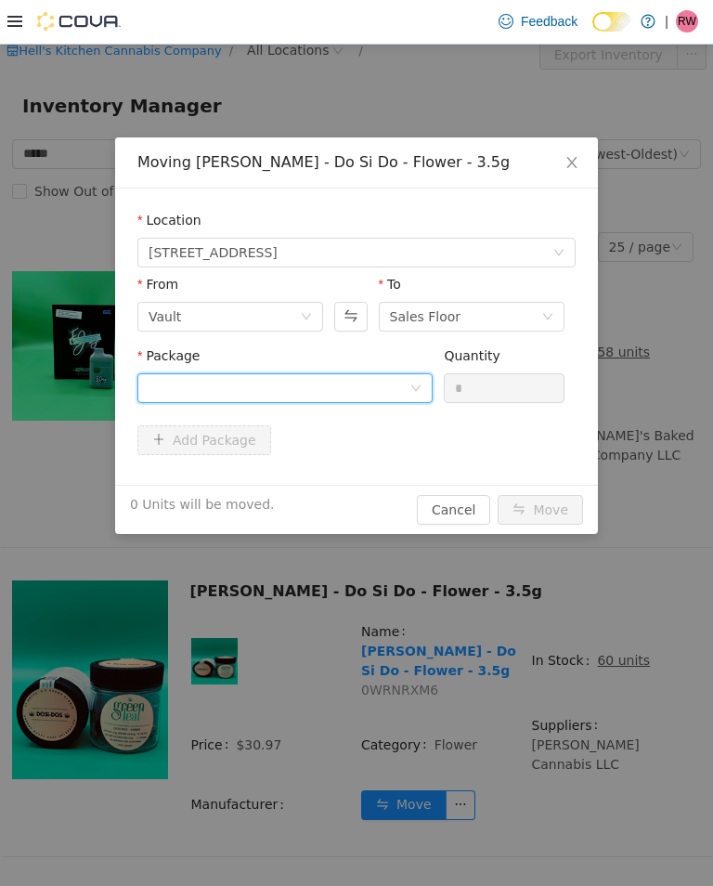
click at [267, 375] on div at bounding box center [279, 387] width 261 height 28
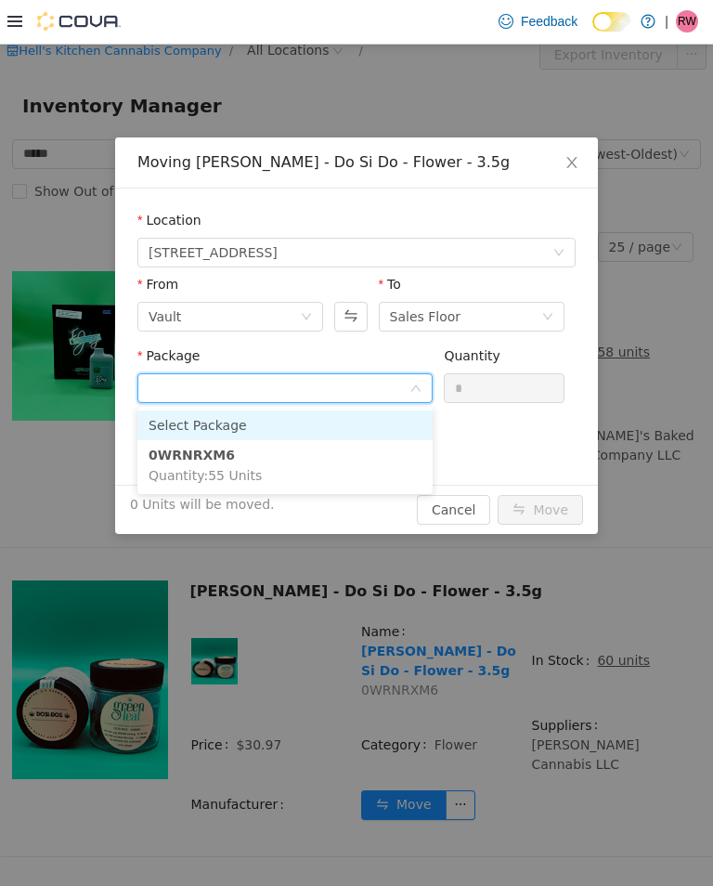
click at [196, 464] on li "0WRNRXM6 Quantity : 55 Units" at bounding box center [284, 464] width 295 height 50
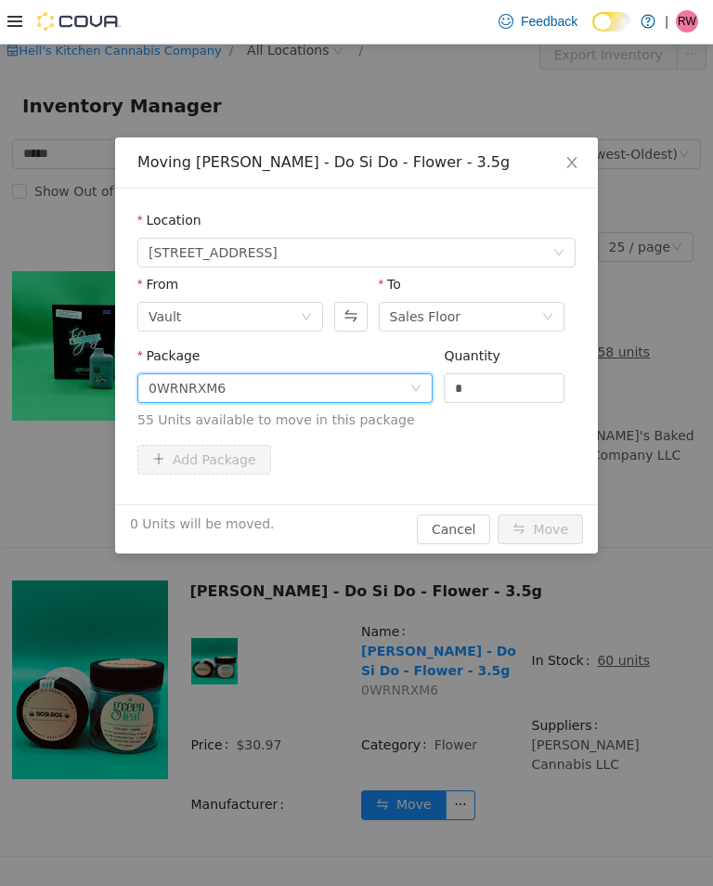
click at [475, 389] on input "*" at bounding box center [504, 387] width 119 height 28
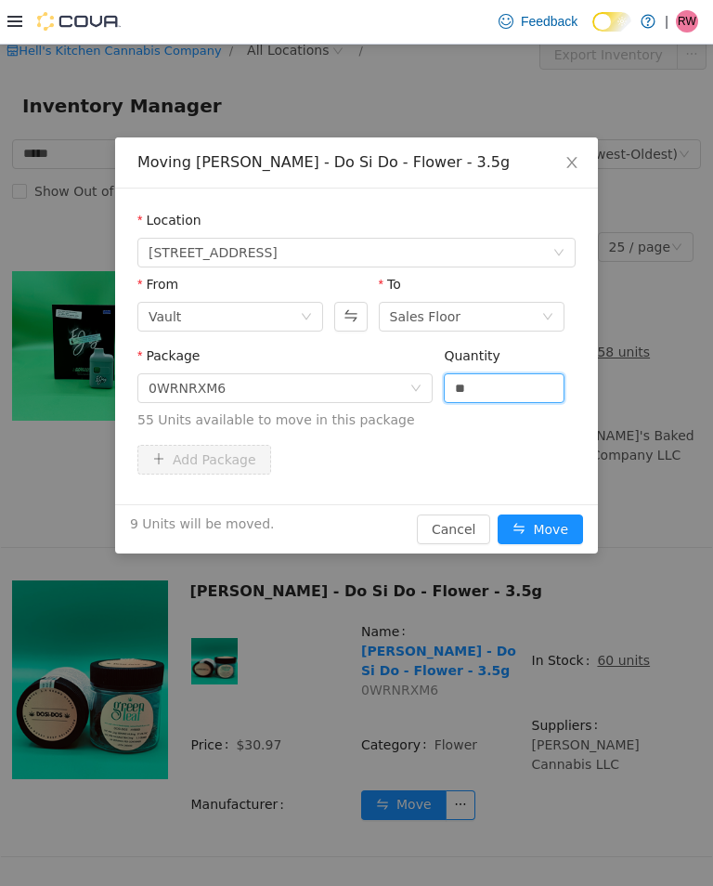
click at [534, 527] on button "Move" at bounding box center [540, 528] width 85 height 30
type input "*"
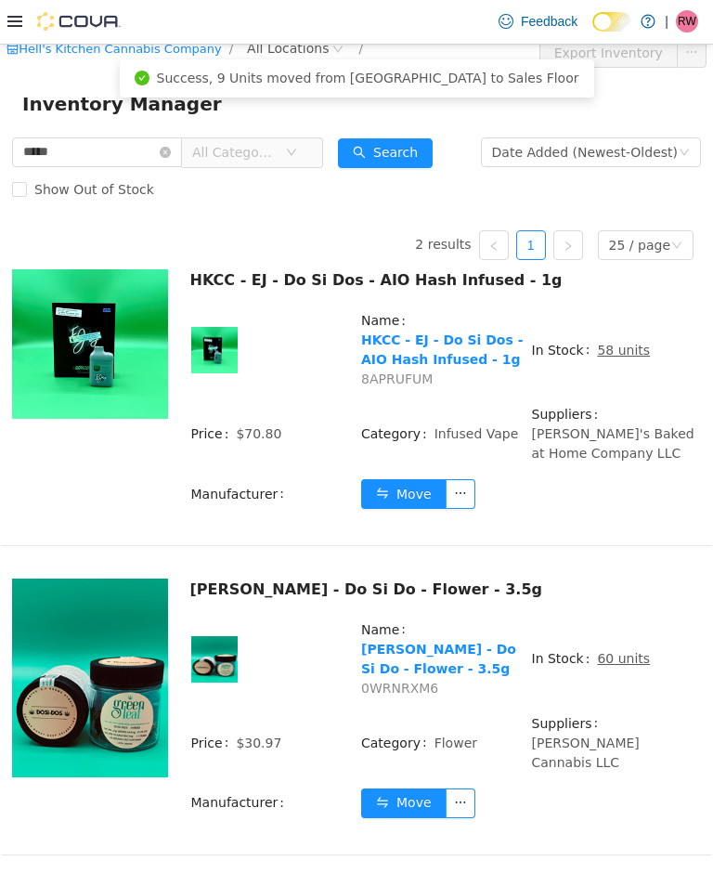
scroll to position [4, 0]
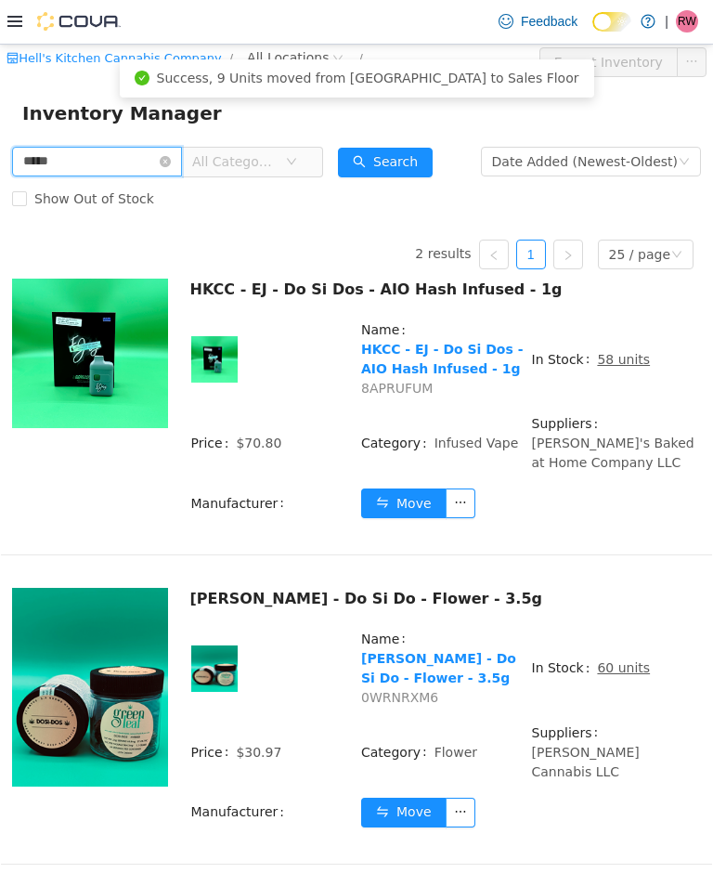
click at [170, 152] on input "*****" at bounding box center [97, 161] width 170 height 30
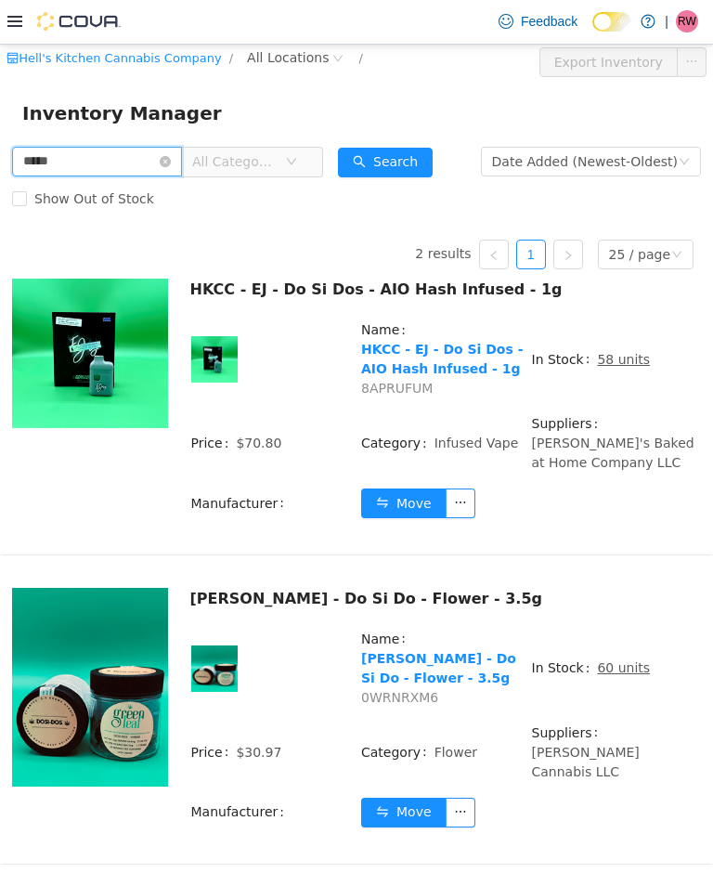
click at [182, 153] on input "*****" at bounding box center [97, 161] width 170 height 30
click at [220, 155] on span "All Categories" at bounding box center [244, 161] width 127 height 30
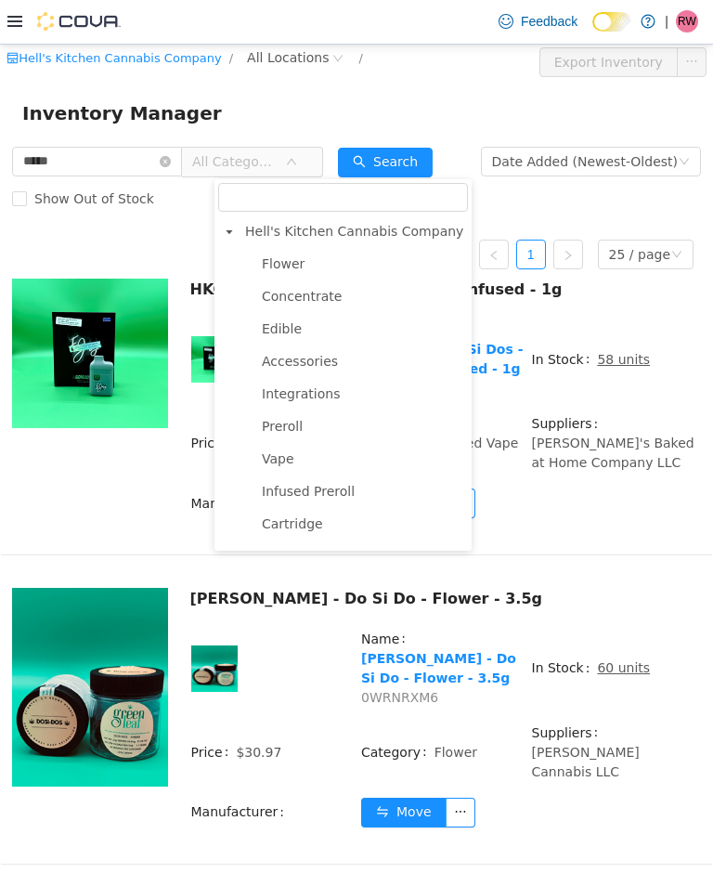
click at [219, 154] on span "All Categories" at bounding box center [244, 161] width 127 height 30
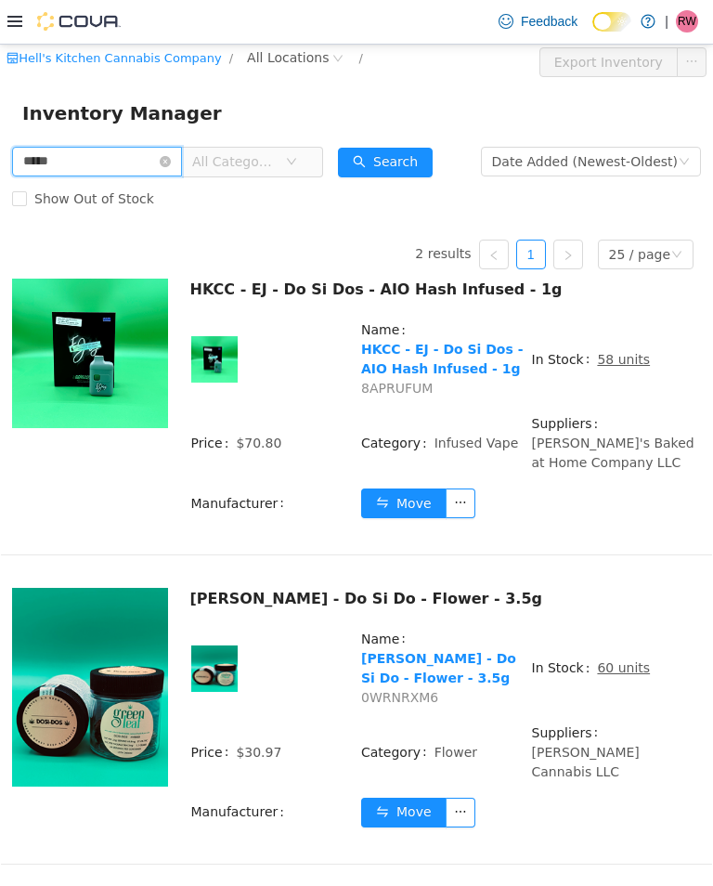
click at [182, 149] on input "*****" at bounding box center [97, 161] width 170 height 30
click at [182, 166] on input "*****" at bounding box center [97, 161] width 170 height 30
click at [171, 165] on icon "icon: close-circle" at bounding box center [165, 160] width 11 height 11
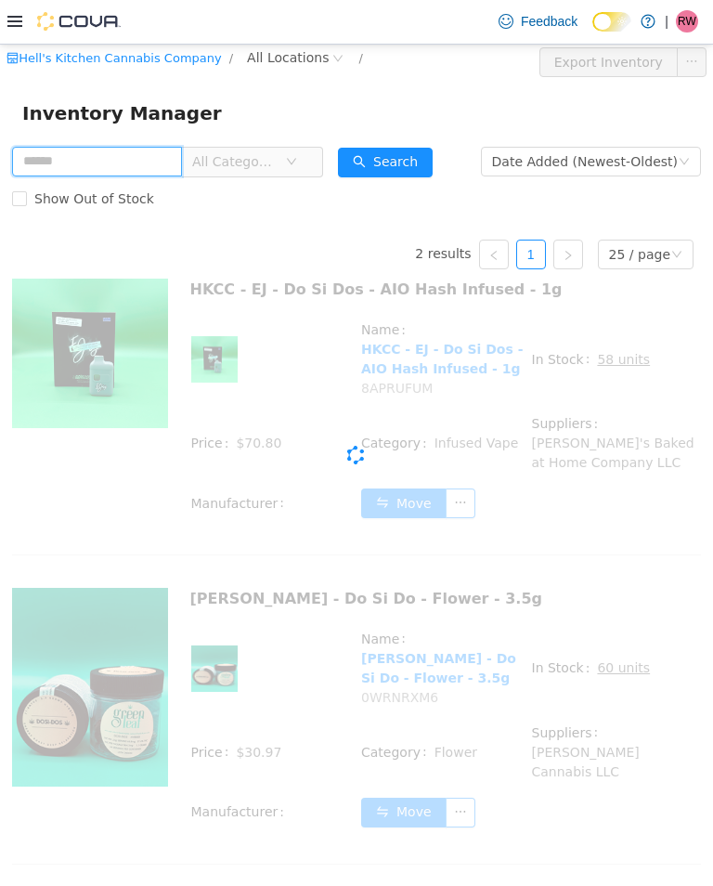
click at [162, 162] on input "text" at bounding box center [97, 161] width 170 height 30
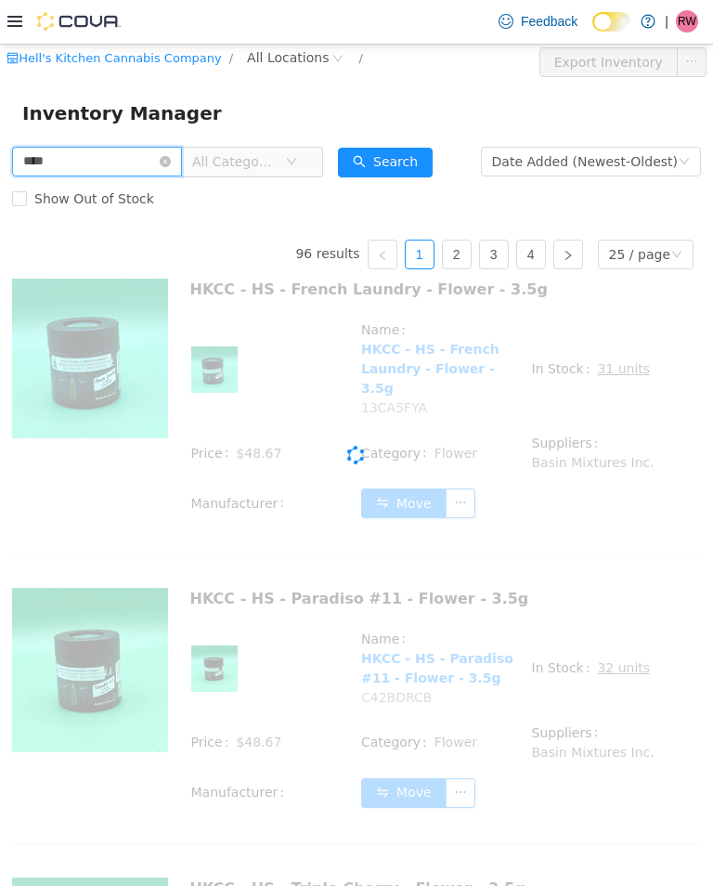
type input "****"
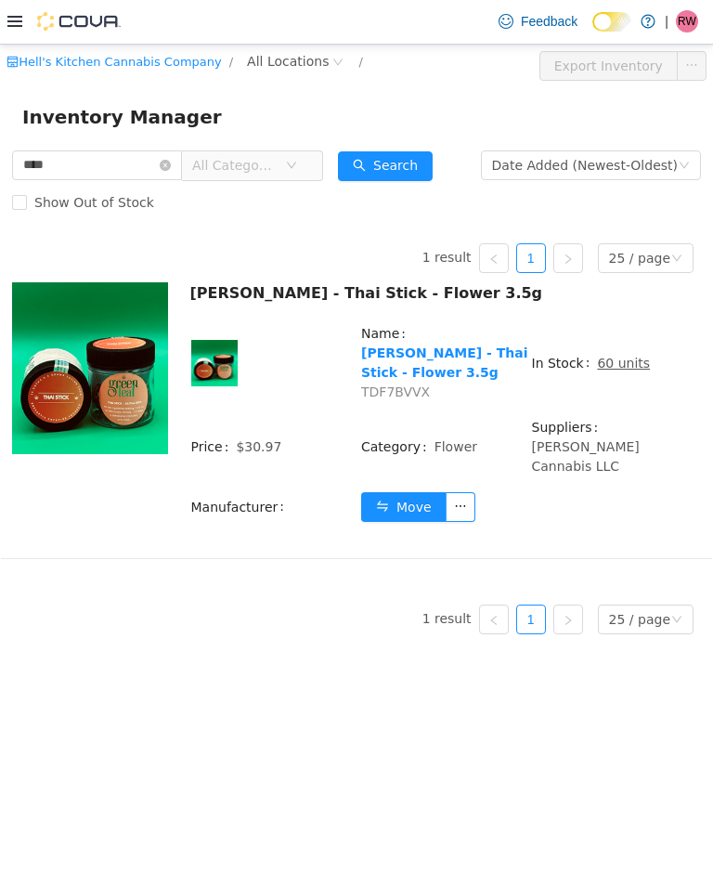
click at [395, 499] on button "Move" at bounding box center [403, 506] width 85 height 30
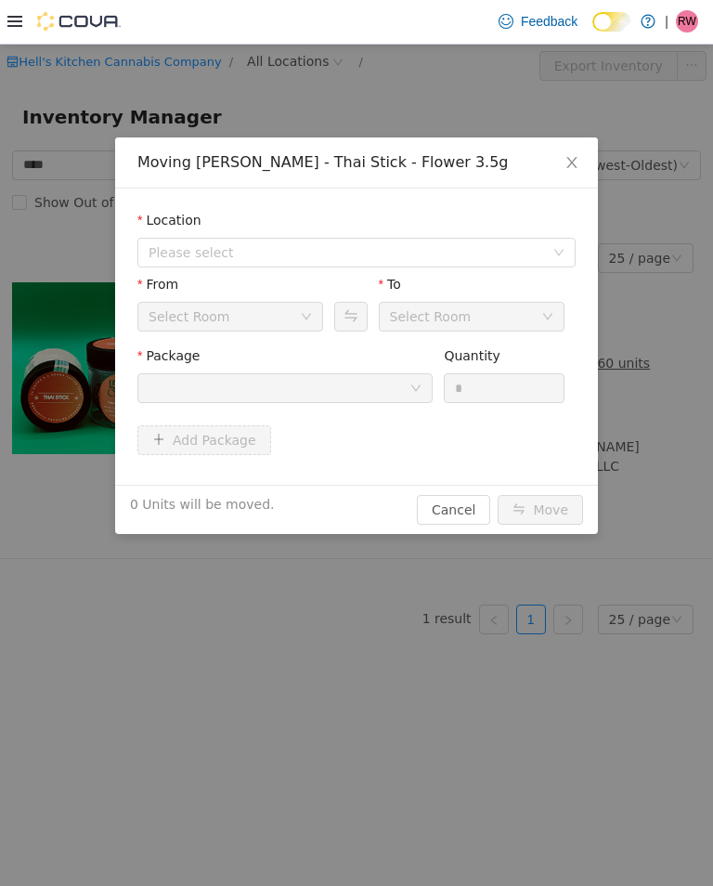
click at [400, 258] on span "Please select" at bounding box center [346, 251] width 395 height 19
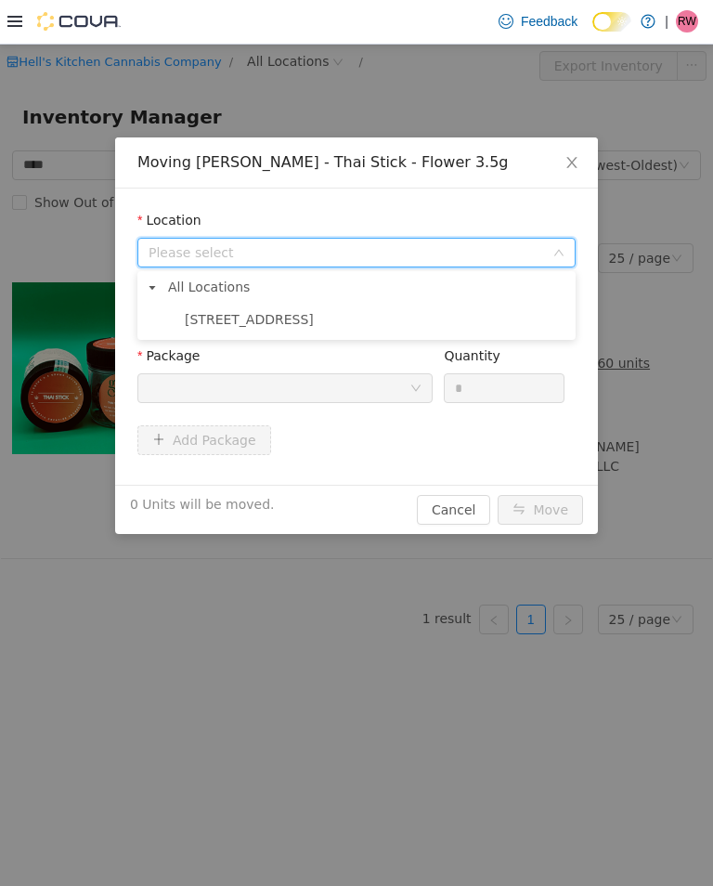
click at [356, 318] on span "356 West 40th Street" at bounding box center [376, 318] width 392 height 25
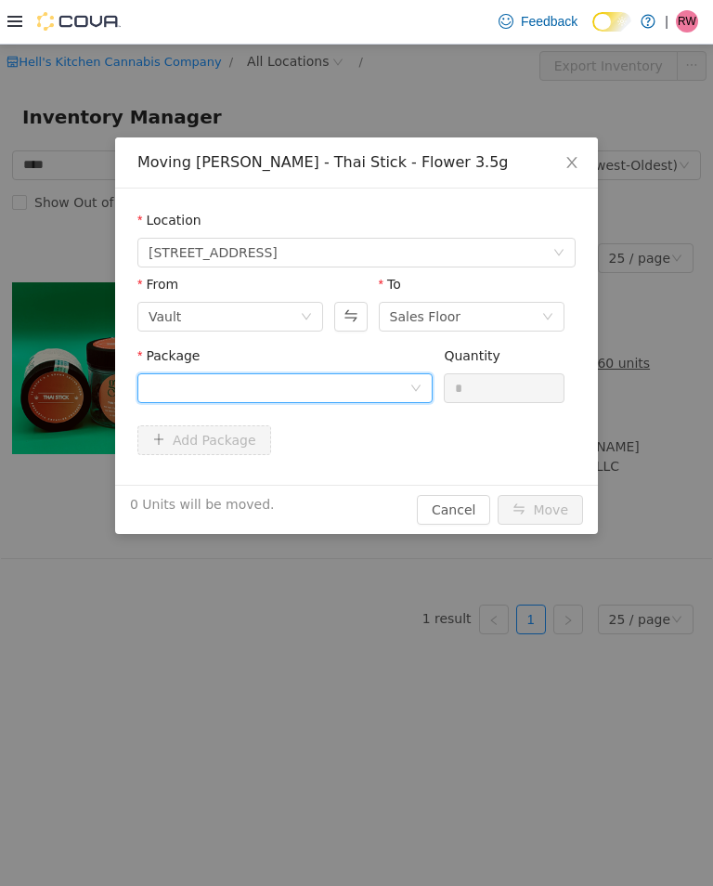
click at [370, 373] on div at bounding box center [279, 387] width 261 height 28
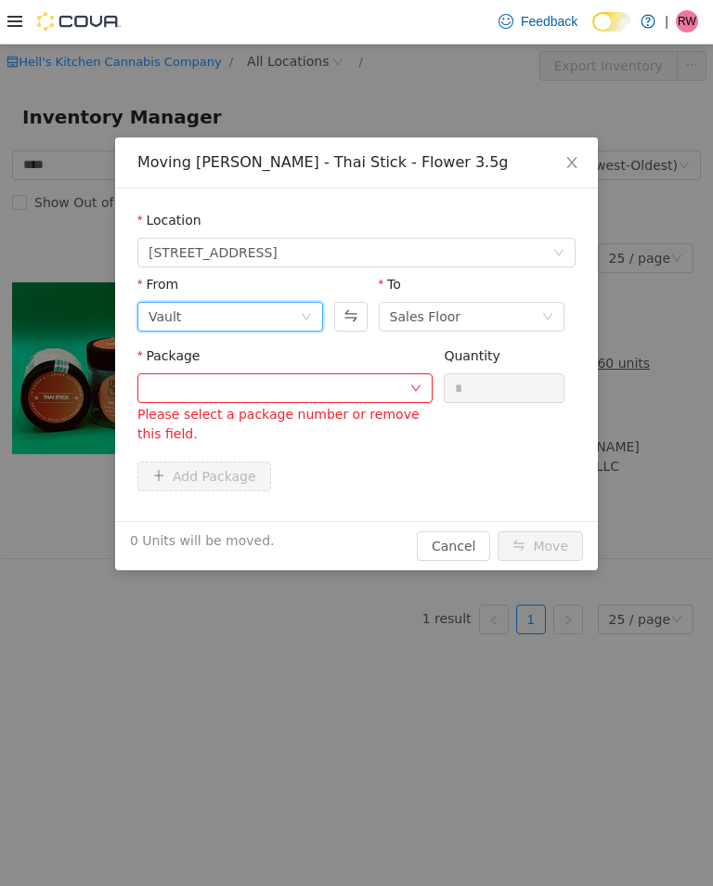
click at [292, 319] on div "Vault" at bounding box center [224, 316] width 151 height 28
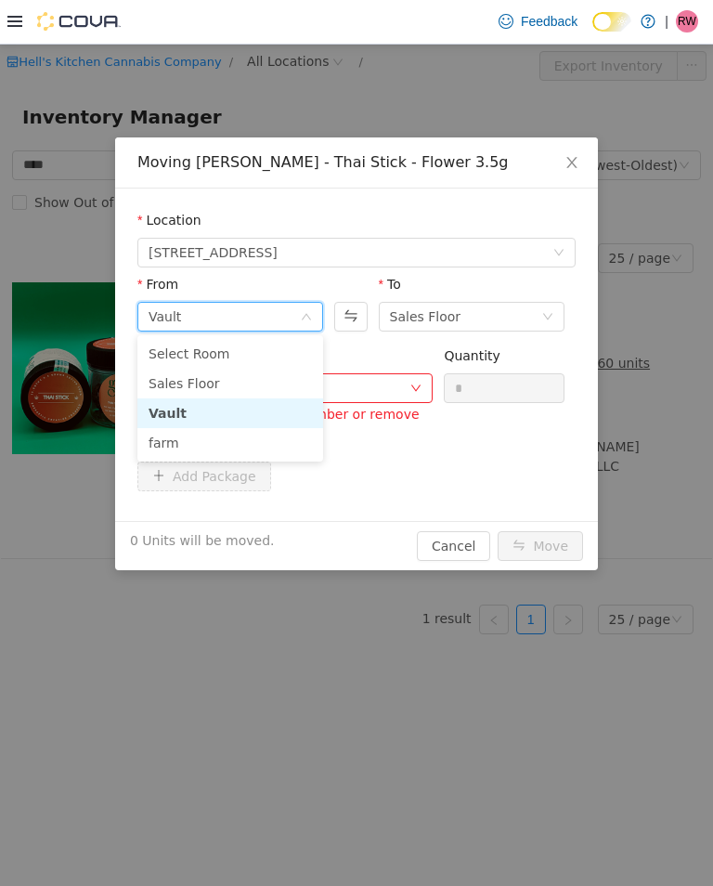
click at [279, 373] on li "Sales Floor" at bounding box center [230, 383] width 186 height 30
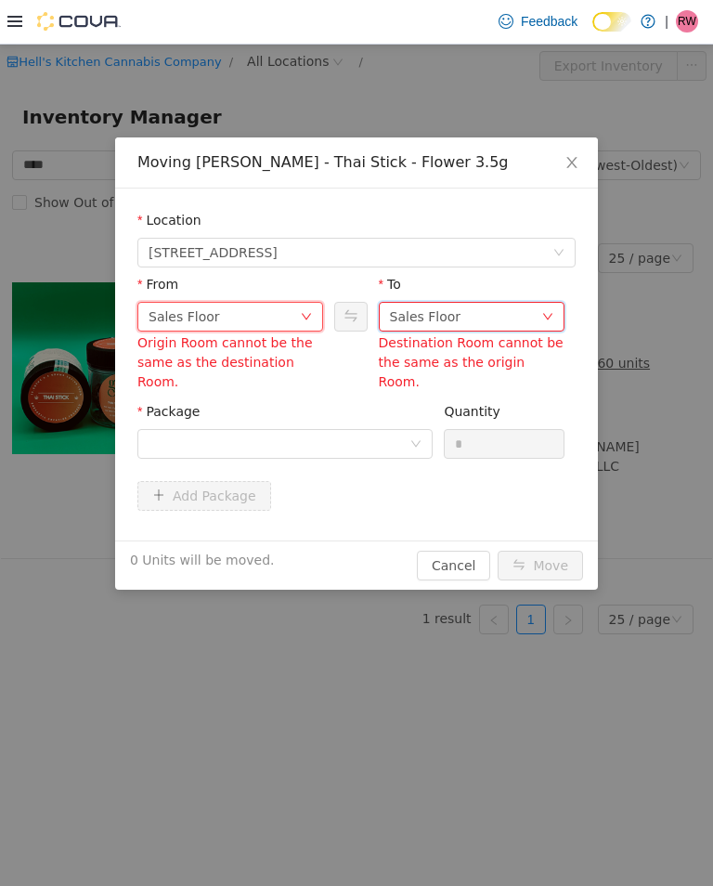
click at [473, 318] on div "Sales Floor" at bounding box center [465, 316] width 151 height 28
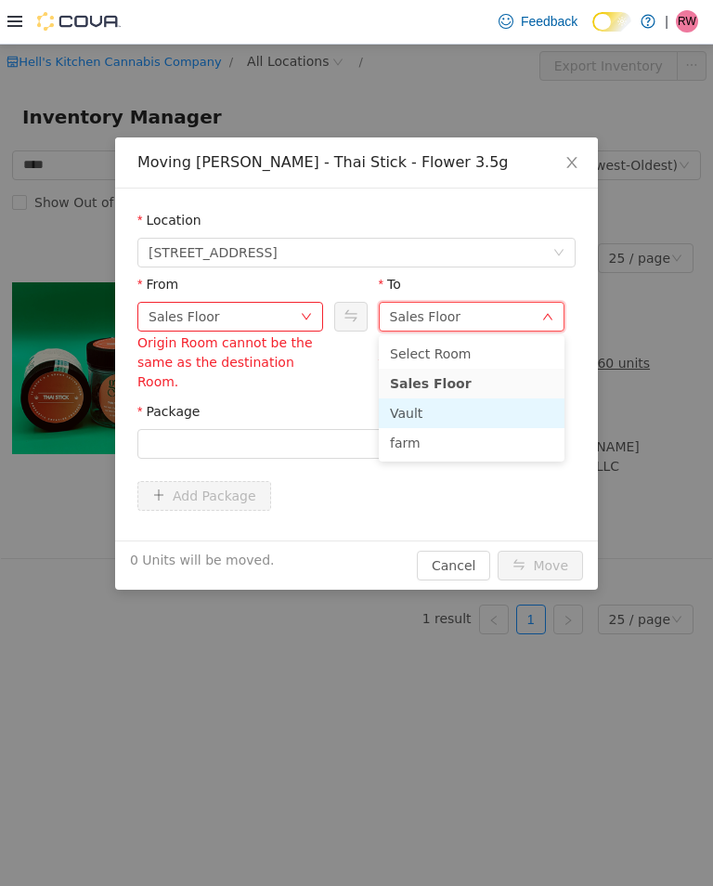
click at [445, 415] on li "Vault" at bounding box center [472, 412] width 186 height 30
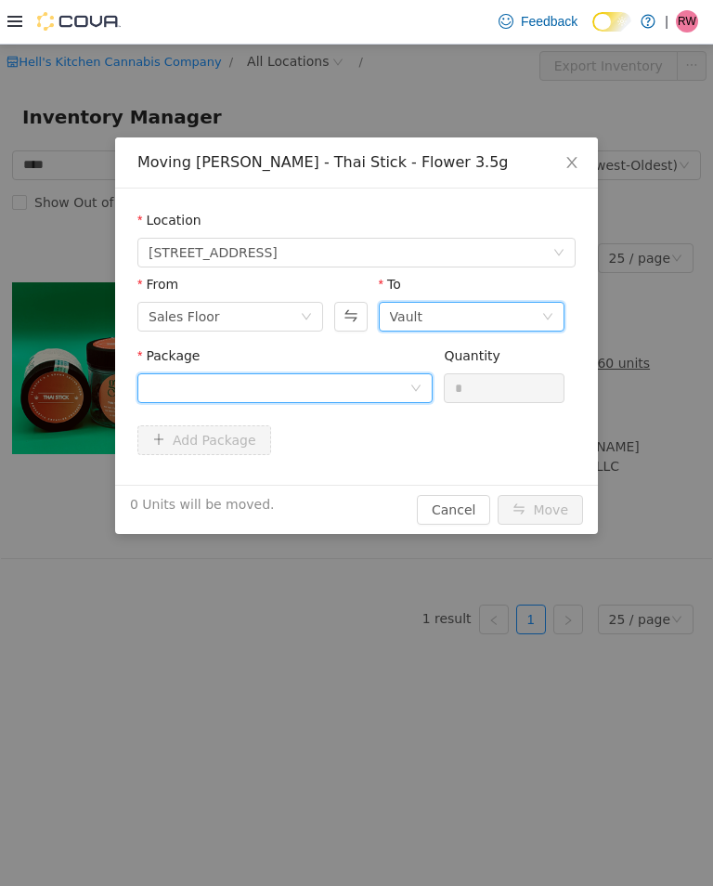
click at [370, 400] on div at bounding box center [279, 387] width 261 height 28
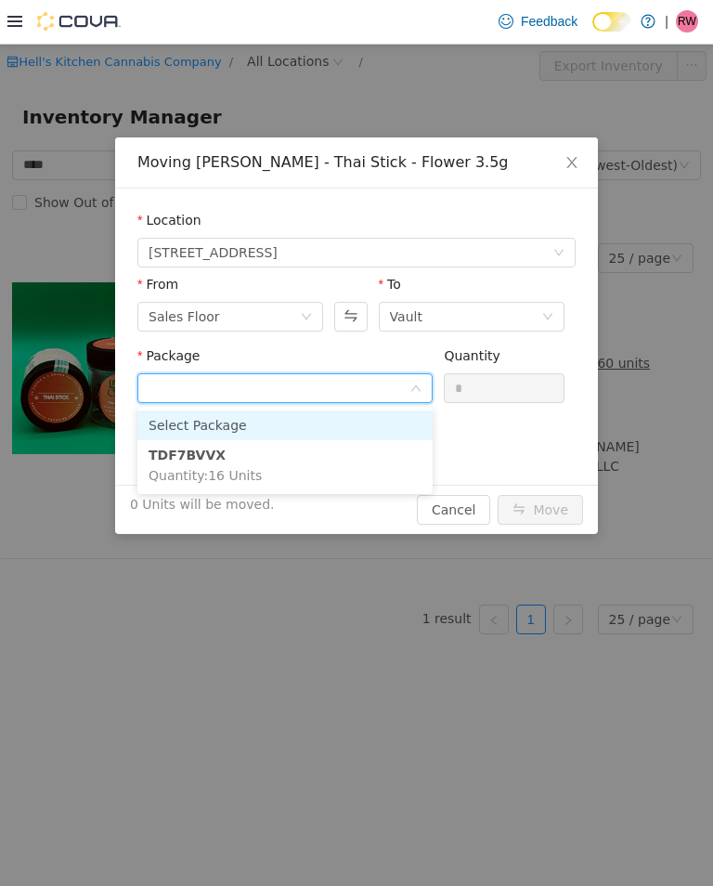
click at [360, 473] on li "TDF7BVVX Quantity : 16 Units" at bounding box center [284, 464] width 295 height 50
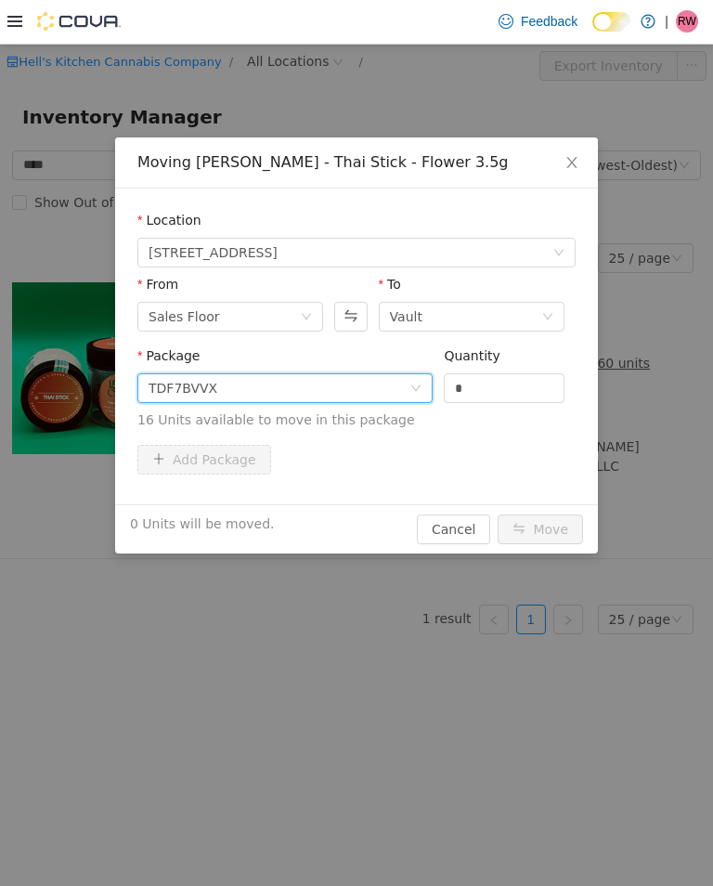
click at [505, 400] on input "*" at bounding box center [504, 387] width 119 height 28
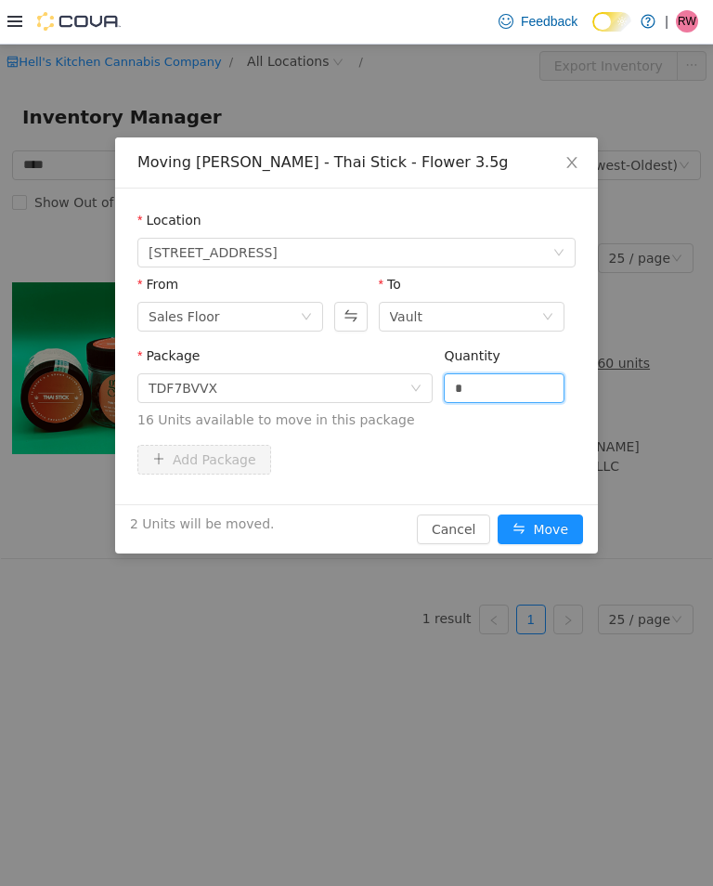
type input "*"
click at [559, 536] on button "Move" at bounding box center [540, 528] width 85 height 30
